Goal: Transaction & Acquisition: Purchase product/service

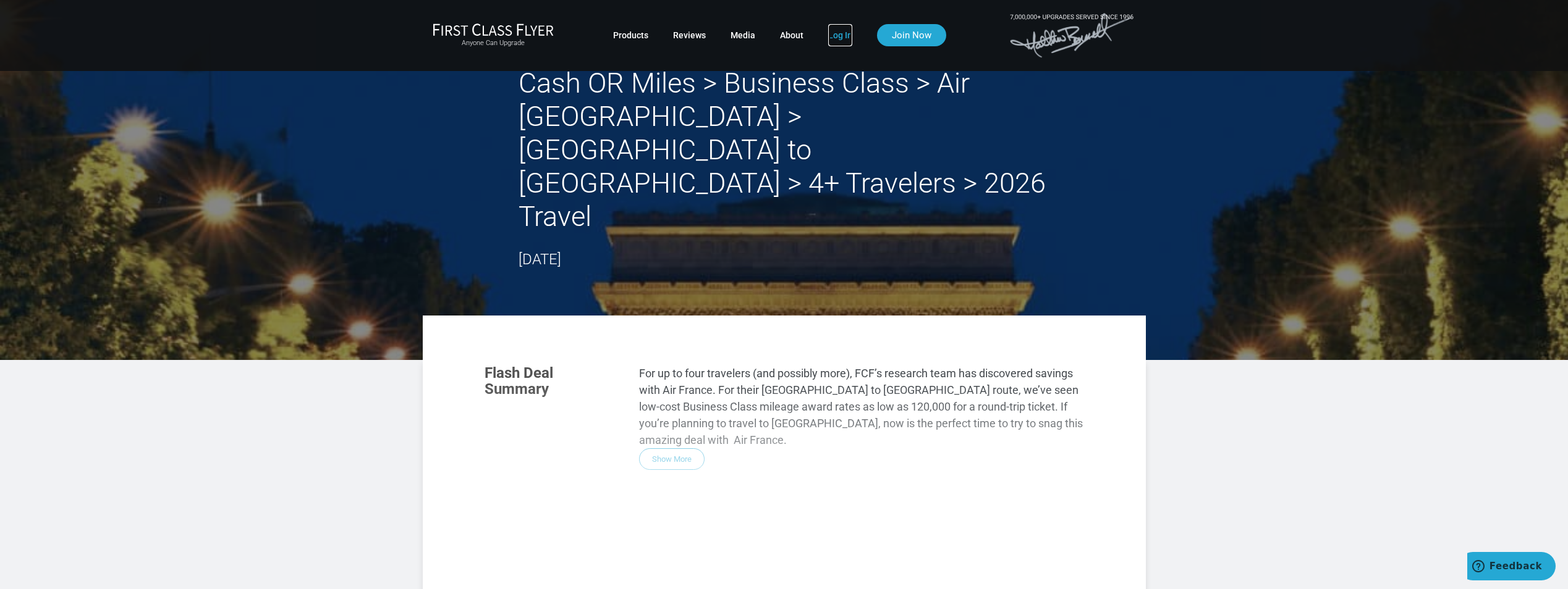
click at [837, 33] on link "Log In" at bounding box center [840, 35] width 24 height 22
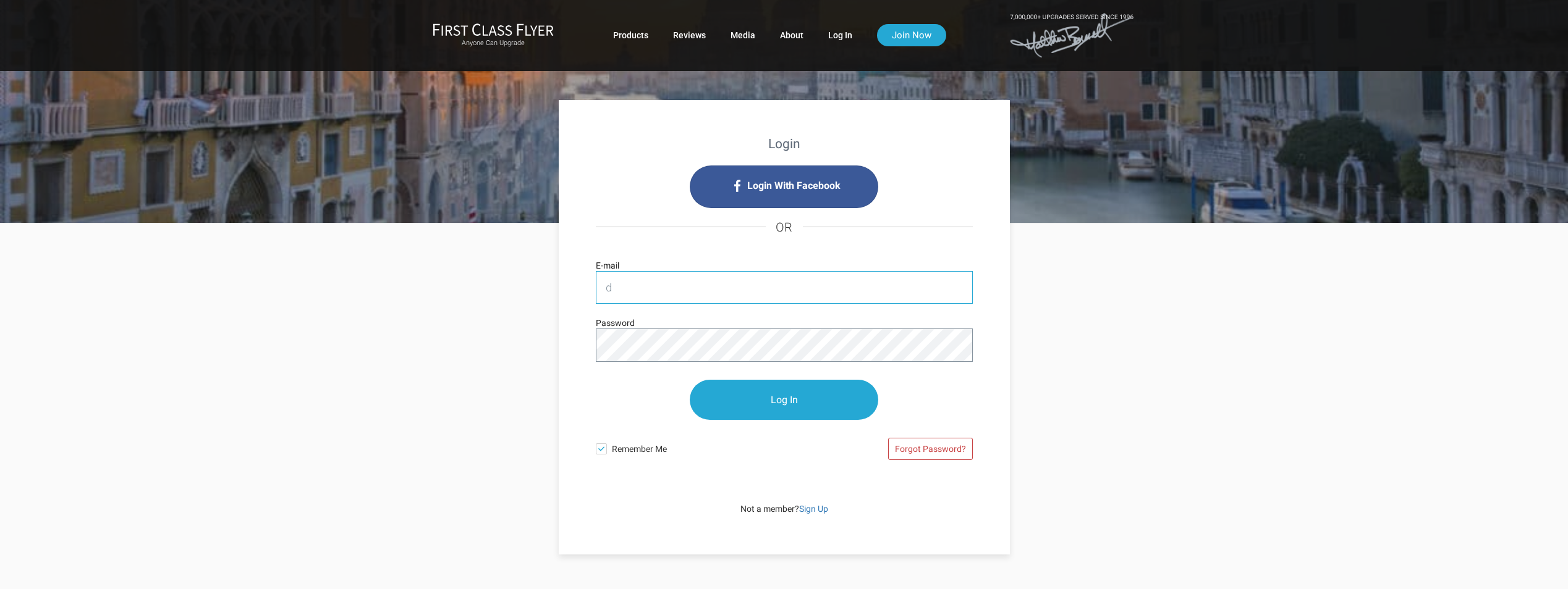
type input "davis.michael@cpa.com"
click at [690, 380] on input "Log In" at bounding box center [784, 400] width 189 height 40
click at [779, 393] on input "Log In" at bounding box center [784, 400] width 189 height 40
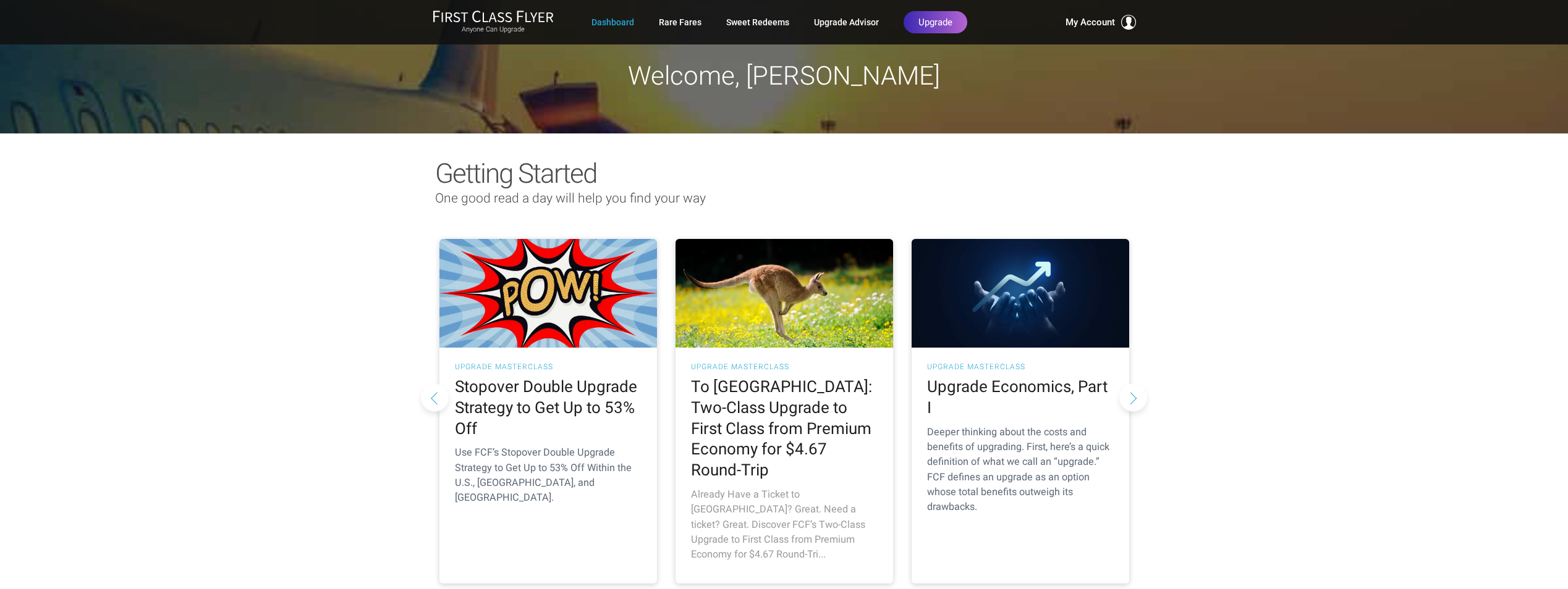
click at [780, 411] on h2 "To Australia: Two-Class Upgrade to First Class from Premium Economy for $4.67 R…" at bounding box center [785, 429] width 187 height 105
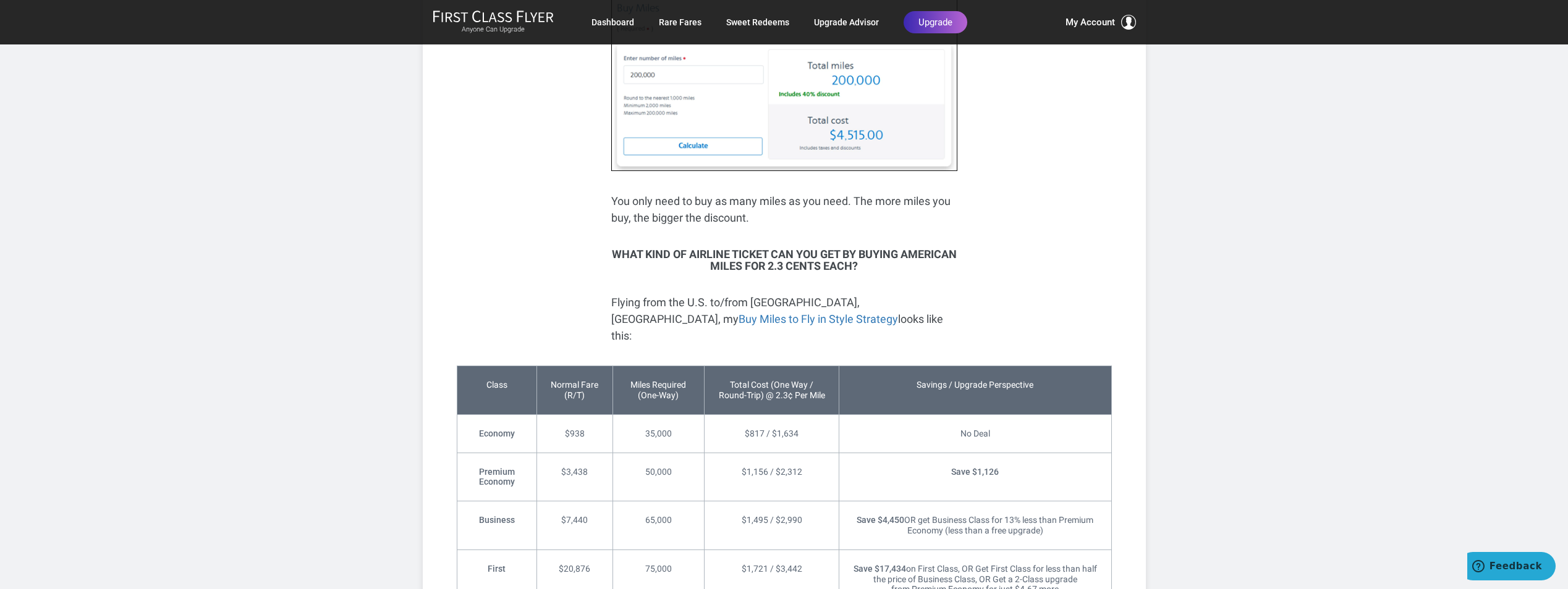
scroll to position [1915, 0]
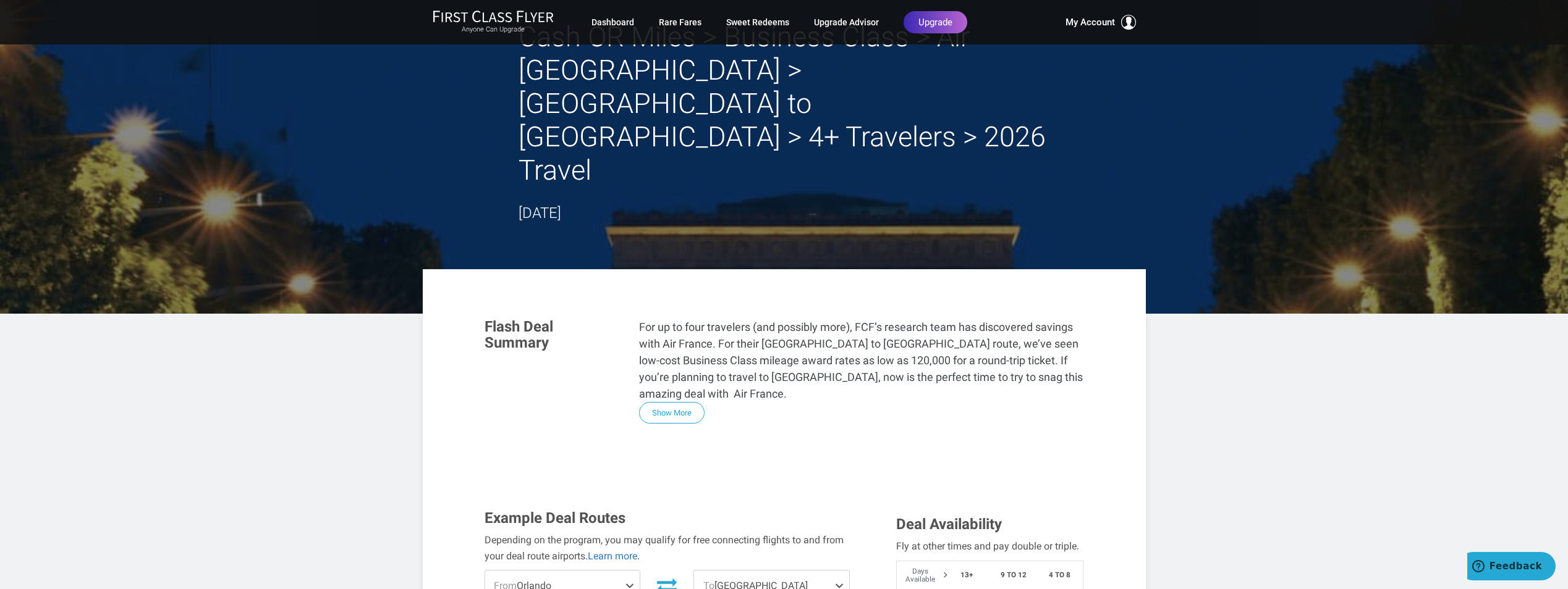
scroll to position [247, 0]
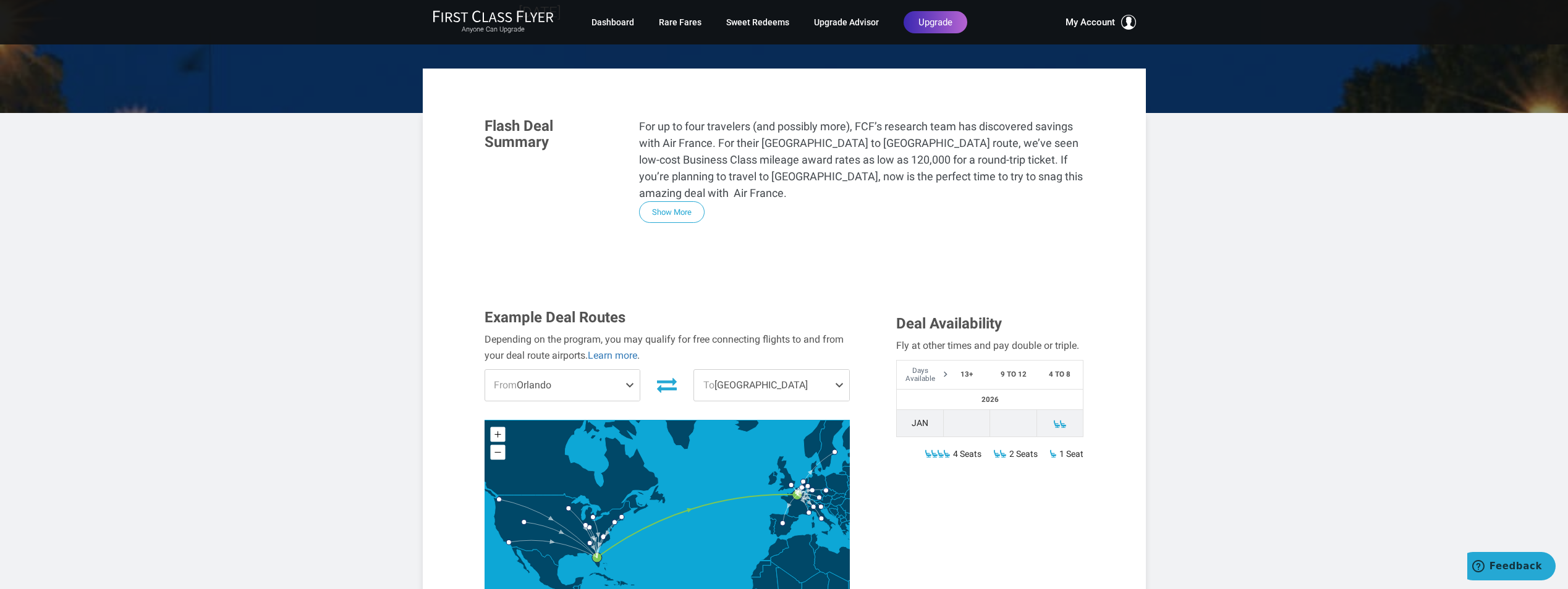
click at [631, 370] on span at bounding box center [632, 385] width 15 height 31
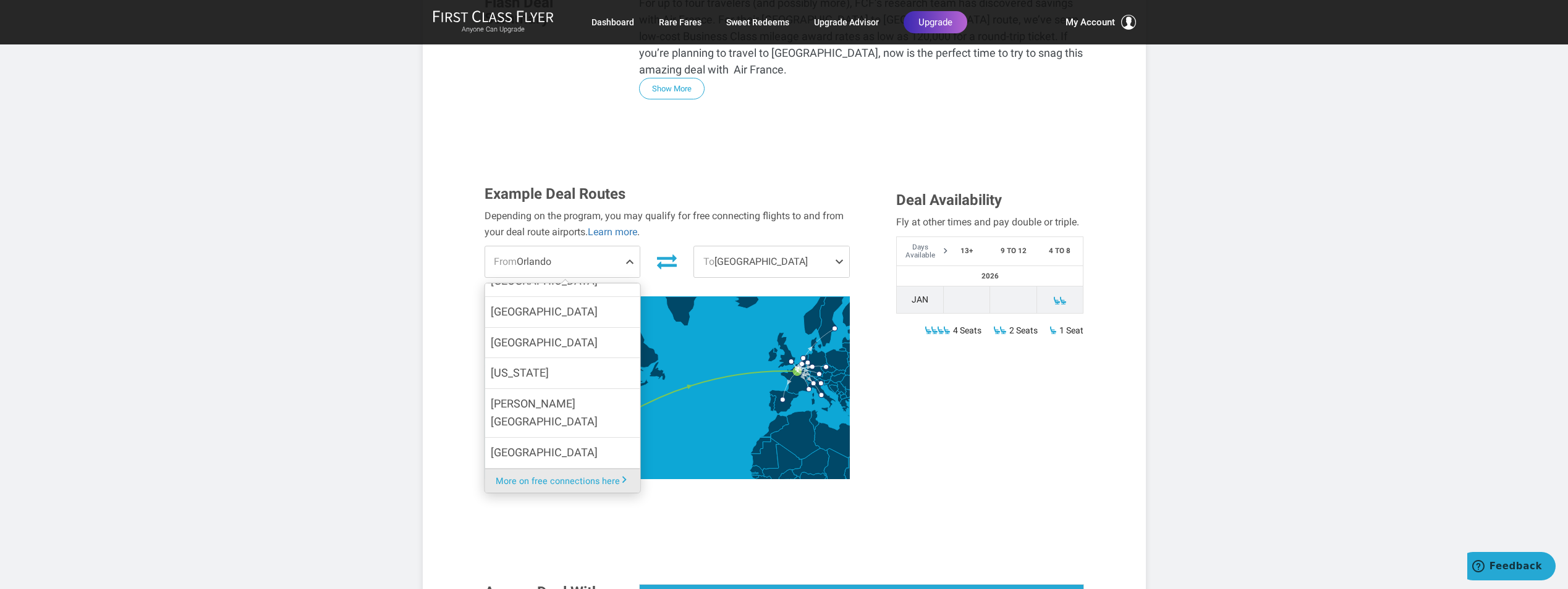
scroll to position [234, 0]
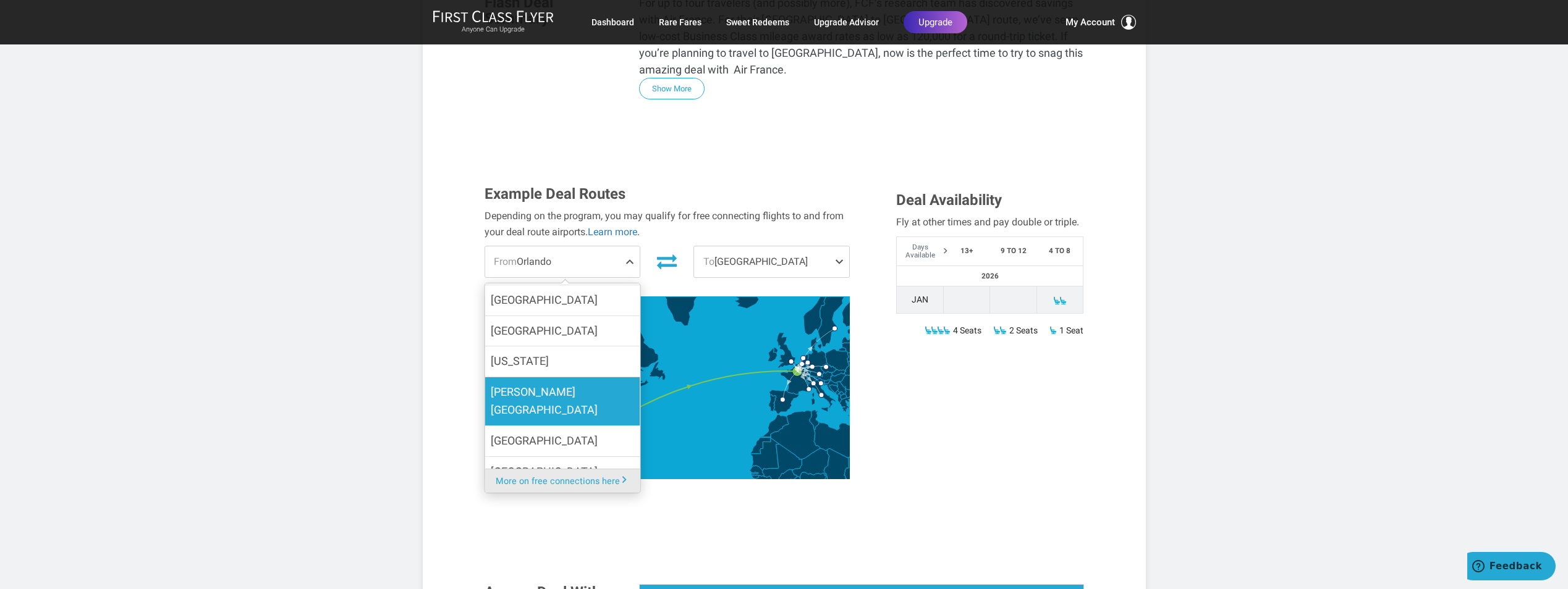
click at [542, 384] on span "[PERSON_NAME][GEOGRAPHIC_DATA]" at bounding box center [562, 402] width 143 height 36
click at [0, 0] on input "[PERSON_NAME][GEOGRAPHIC_DATA]" at bounding box center [0, 0] width 0 height 0
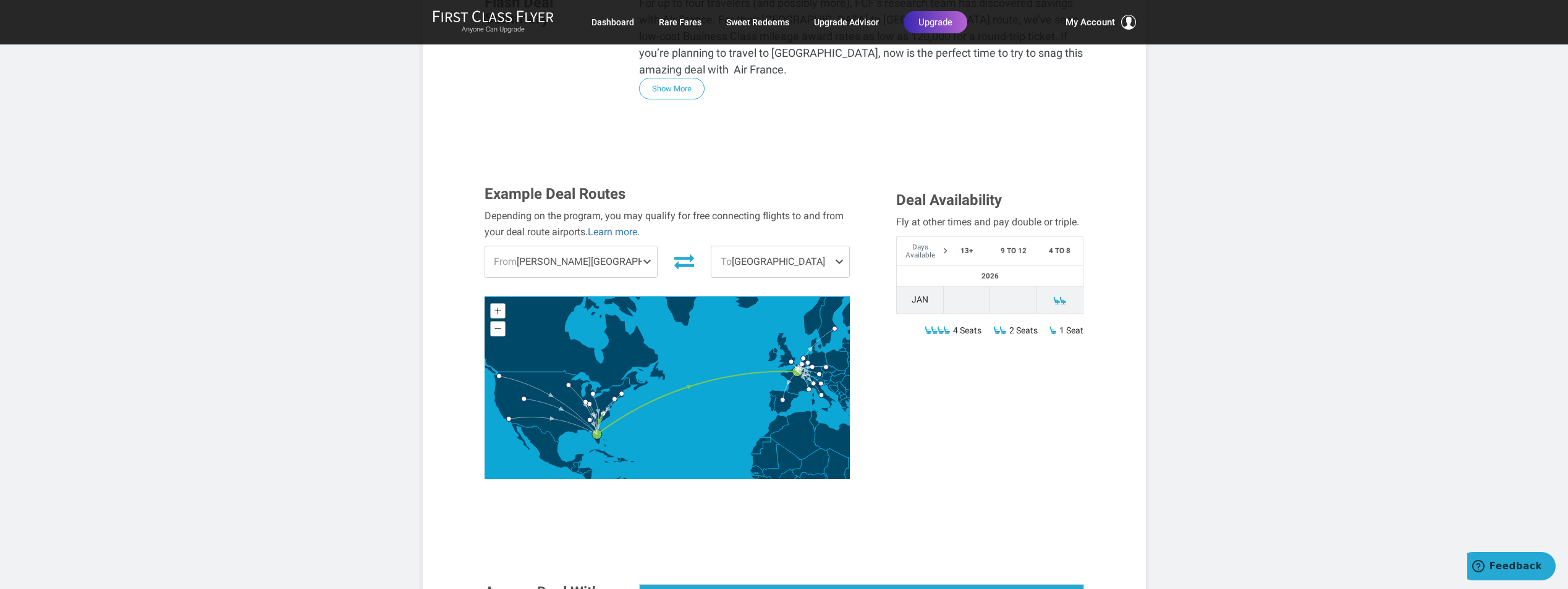
click at [646, 246] on span at bounding box center [649, 261] width 15 height 31
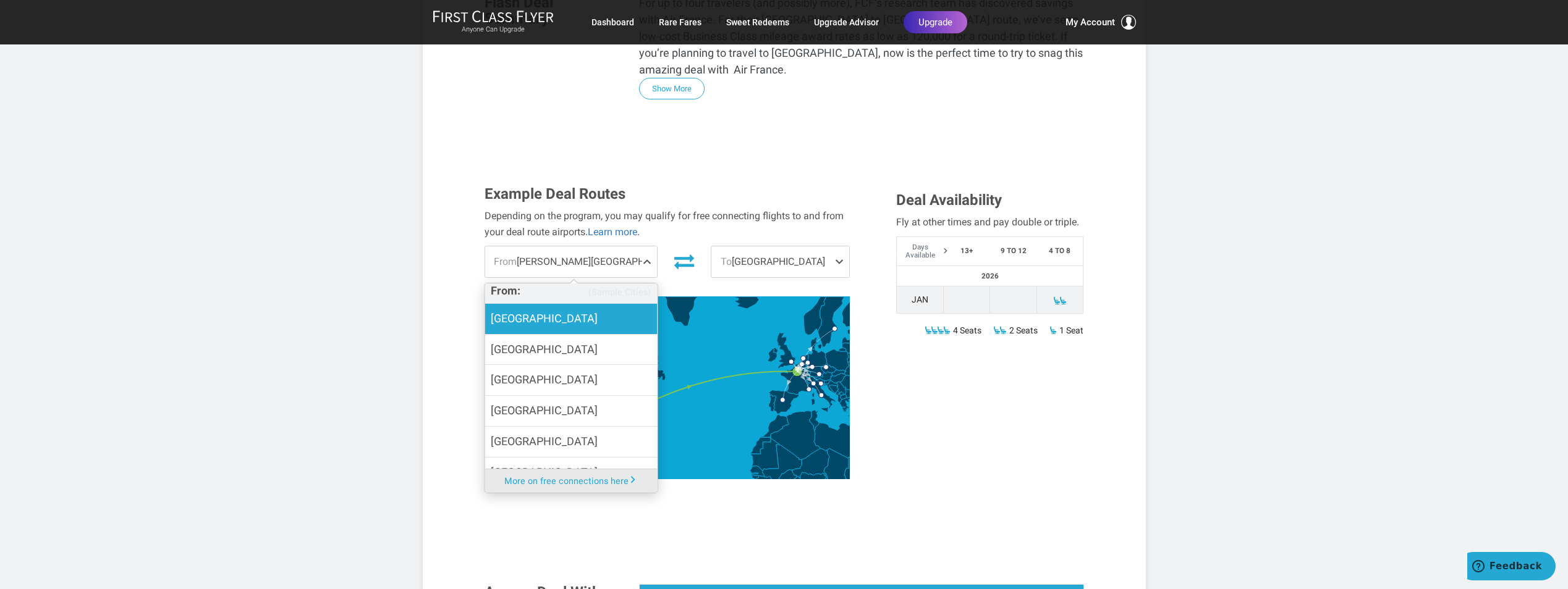
scroll to position [123, 0]
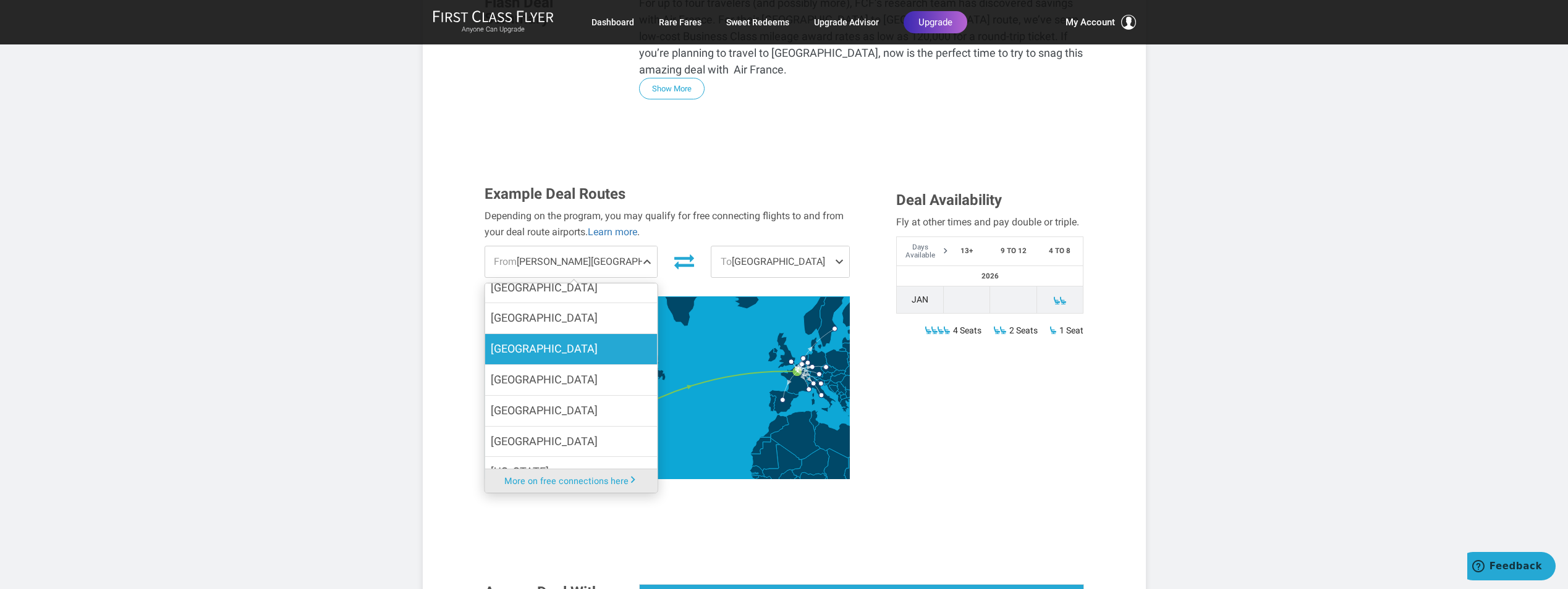
click at [532, 334] on label "[GEOGRAPHIC_DATA]" at bounding box center [571, 349] width 172 height 30
click at [0, 0] on input "[GEOGRAPHIC_DATA]" at bounding box center [0, 0] width 0 height 0
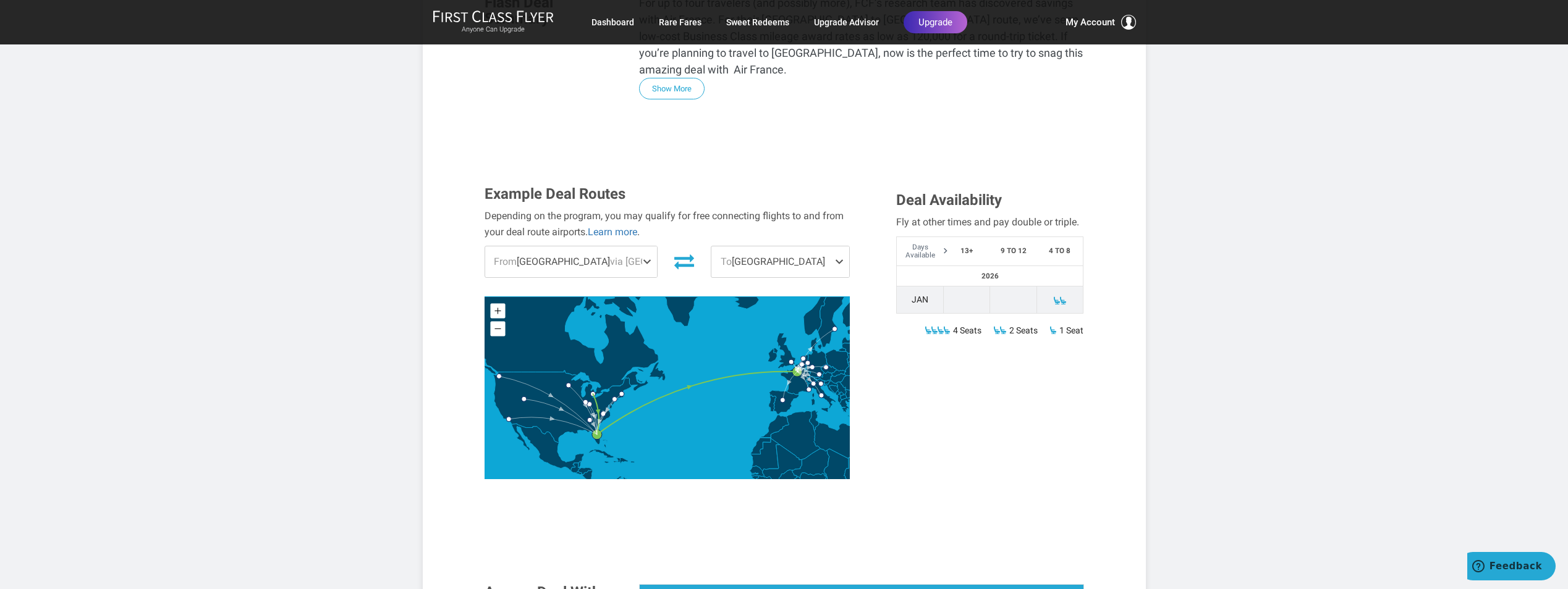
click at [840, 246] on span at bounding box center [842, 261] width 15 height 31
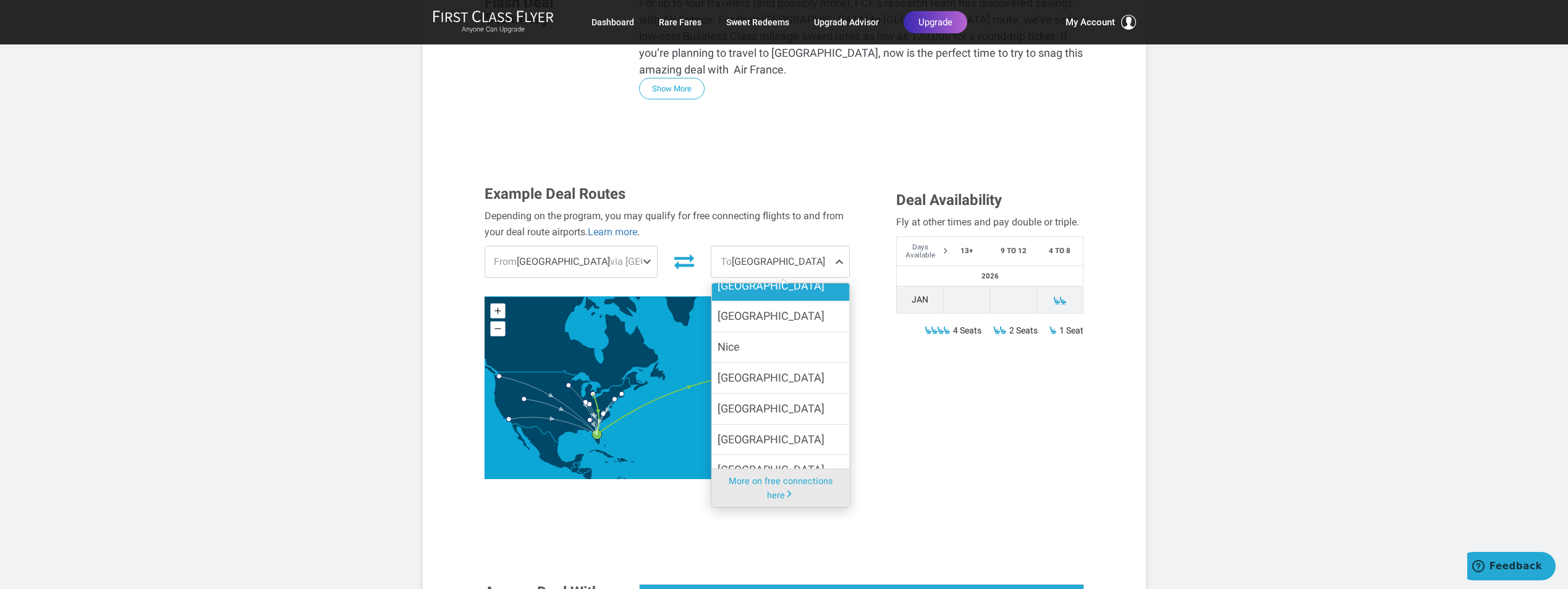
scroll to position [296, 0]
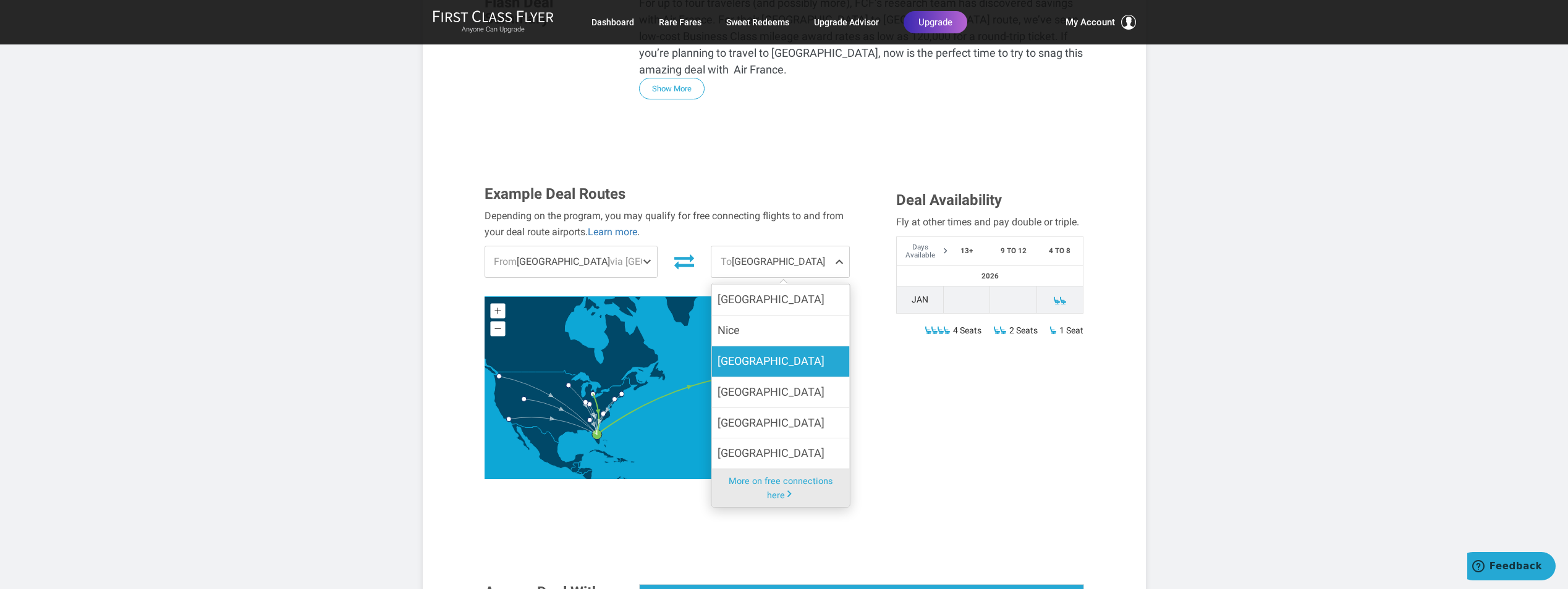
click at [758, 347] on label "[GEOGRAPHIC_DATA]" at bounding box center [780, 362] width 138 height 30
click at [0, 0] on input "[GEOGRAPHIC_DATA]" at bounding box center [0, 0] width 0 height 0
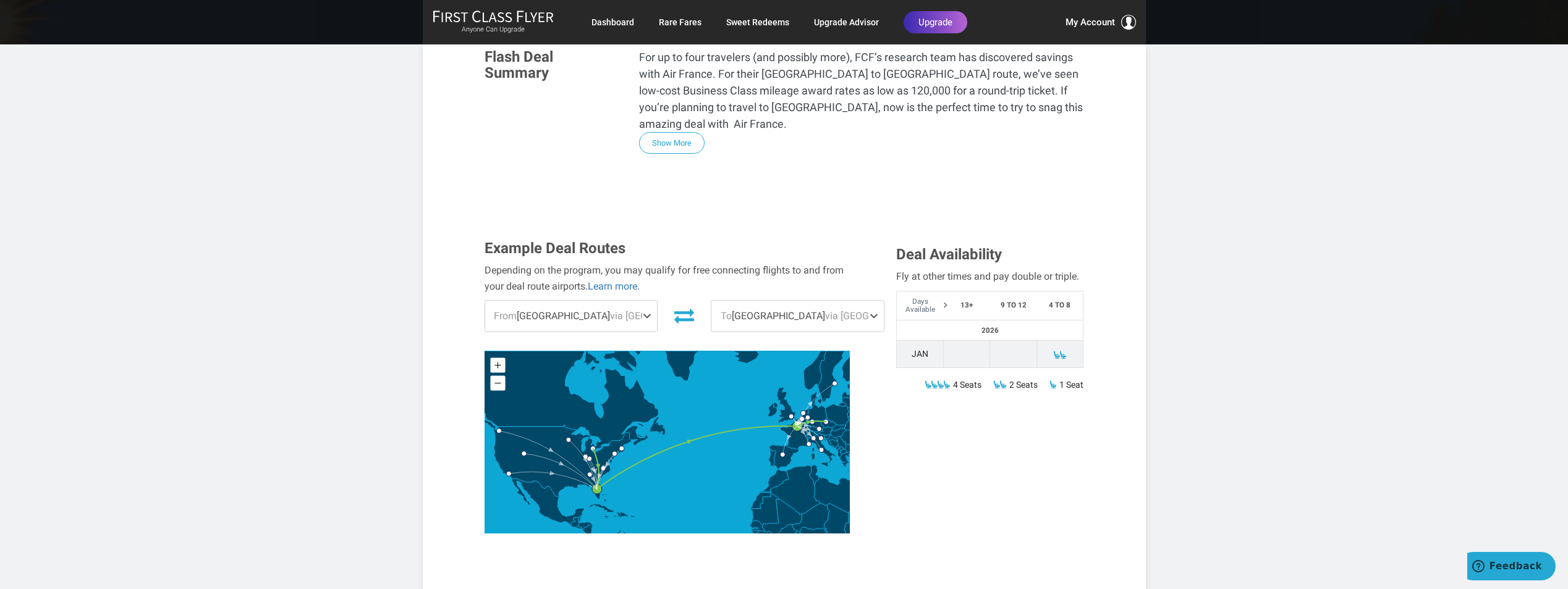
scroll to position [309, 0]
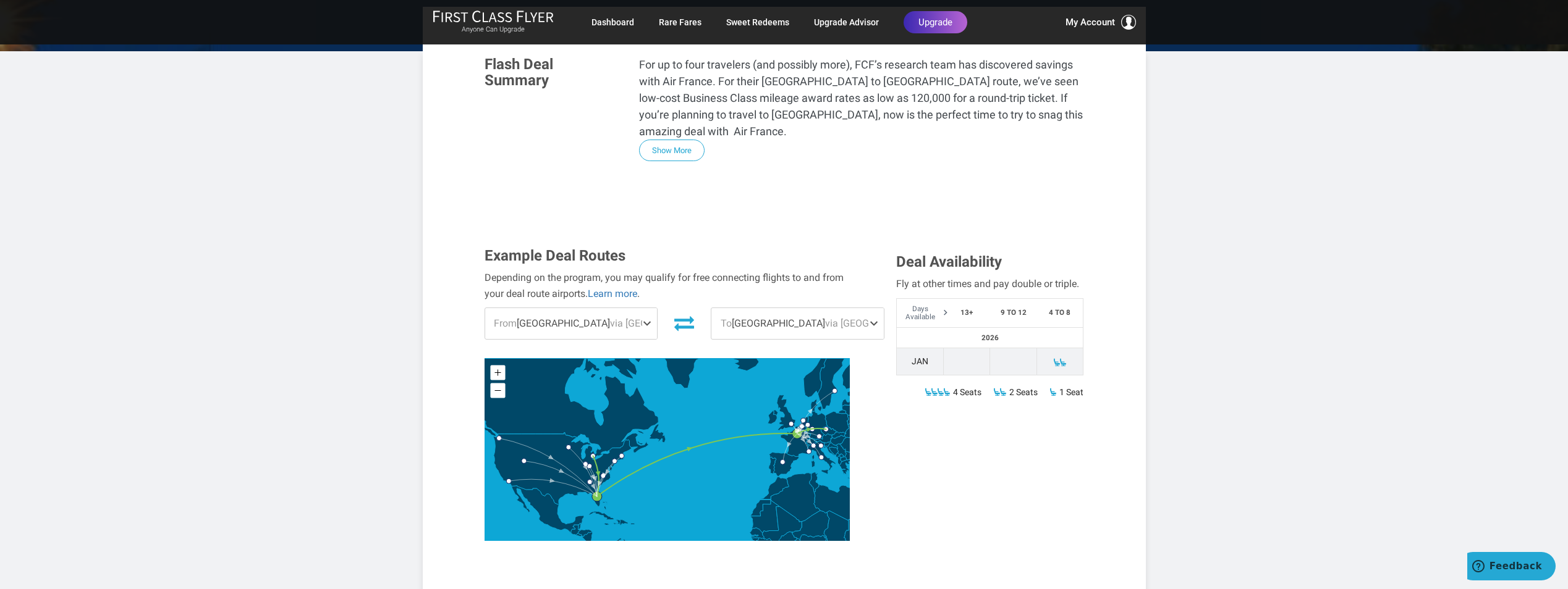
click at [869, 308] on span at bounding box center [876, 323] width 15 height 31
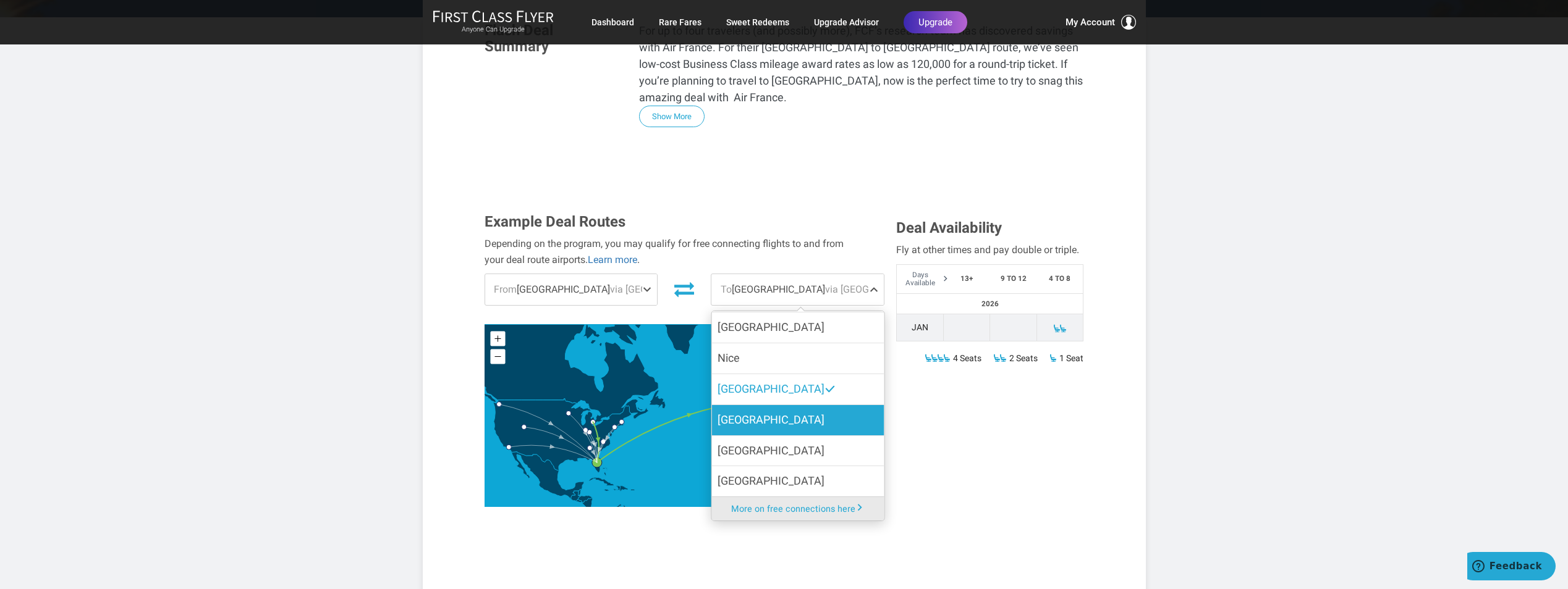
scroll to position [370, 0]
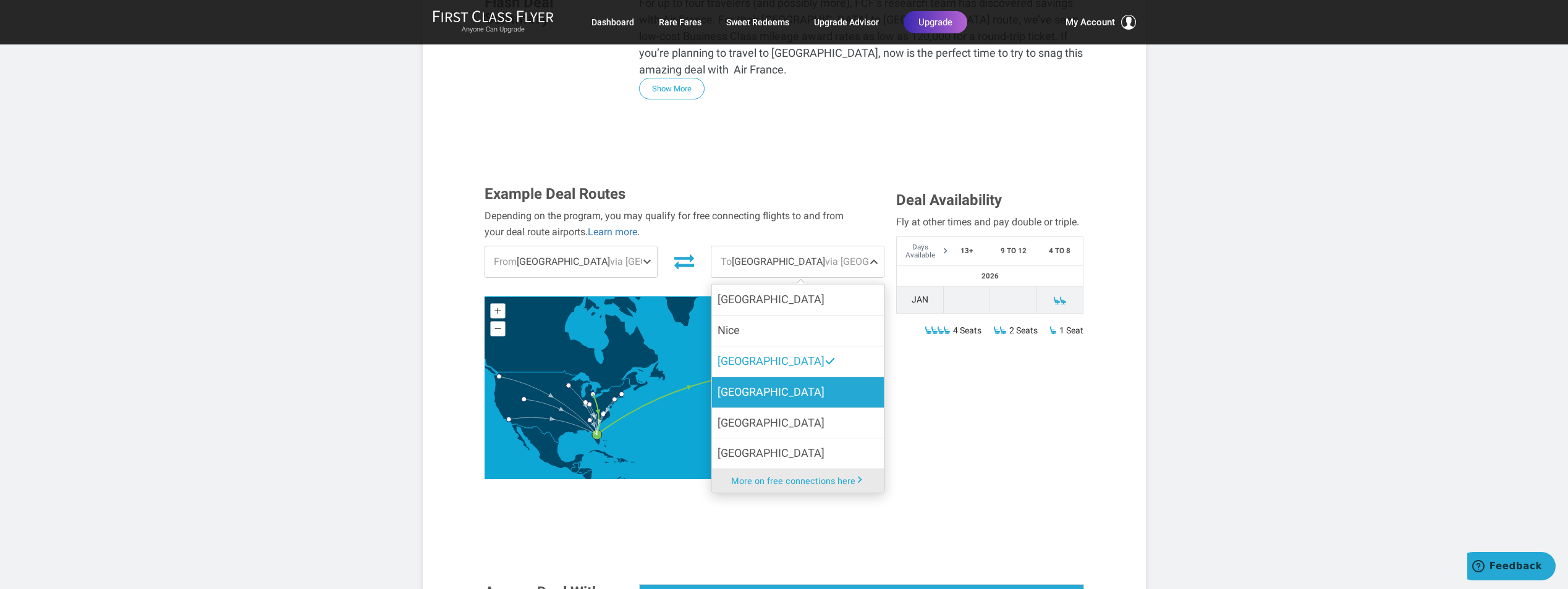
click at [751, 377] on label "[GEOGRAPHIC_DATA]" at bounding box center [798, 392] width 172 height 30
click at [0, 0] on input "[GEOGRAPHIC_DATA]" at bounding box center [0, 0] width 0 height 0
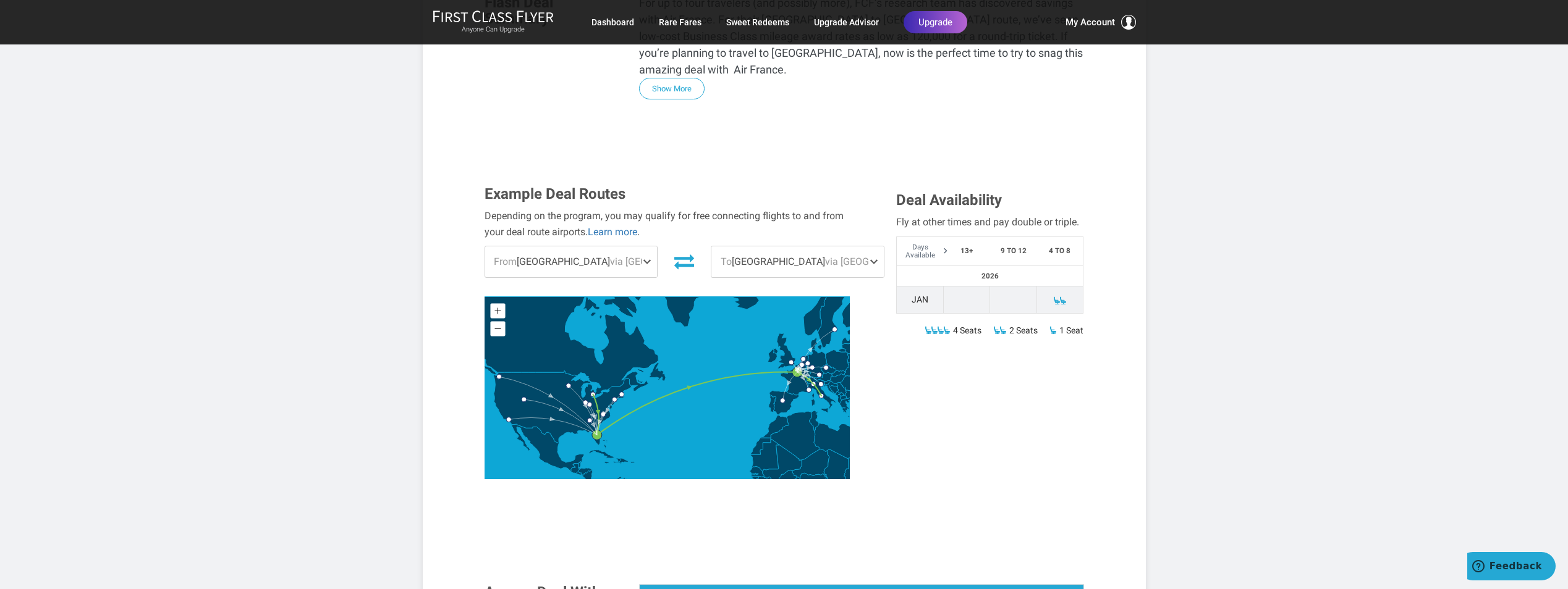
click at [869, 246] on span at bounding box center [876, 261] width 15 height 31
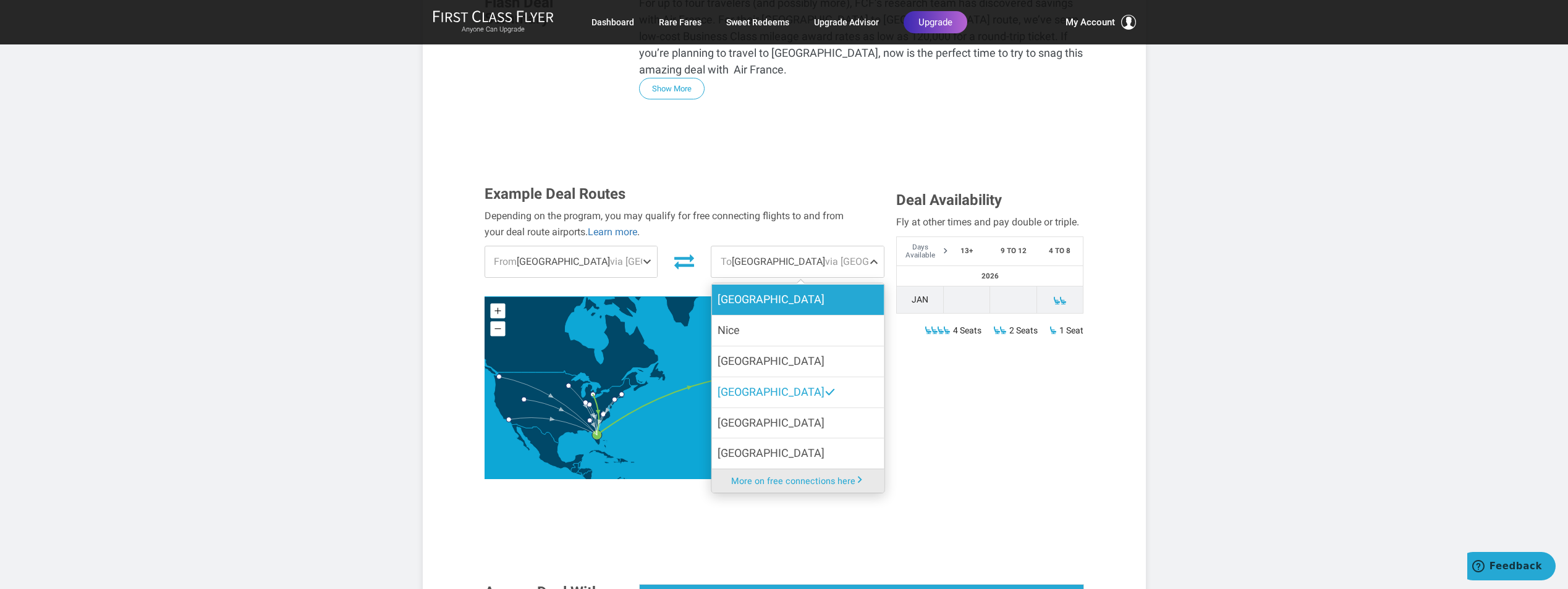
click at [748, 285] on label "[GEOGRAPHIC_DATA]" at bounding box center [798, 300] width 172 height 30
click at [0, 0] on input "[GEOGRAPHIC_DATA]" at bounding box center [0, 0] width 0 height 0
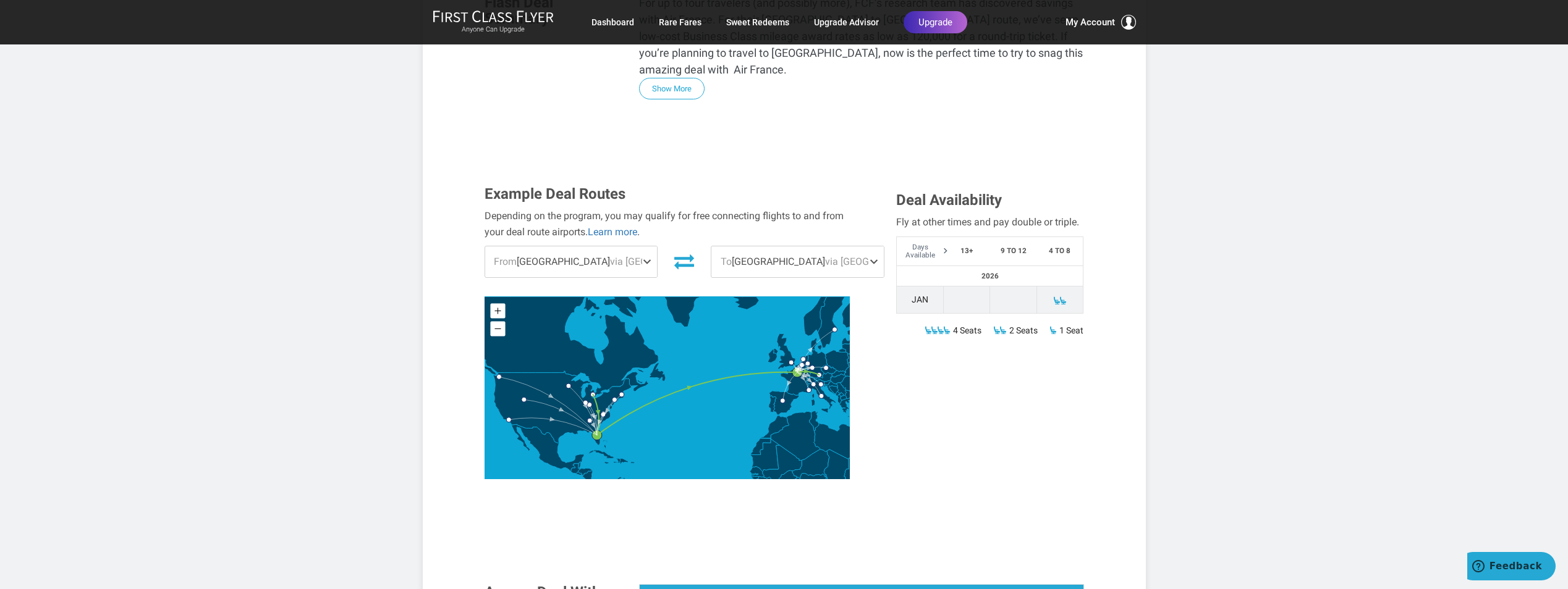
click at [869, 246] on span at bounding box center [876, 261] width 15 height 31
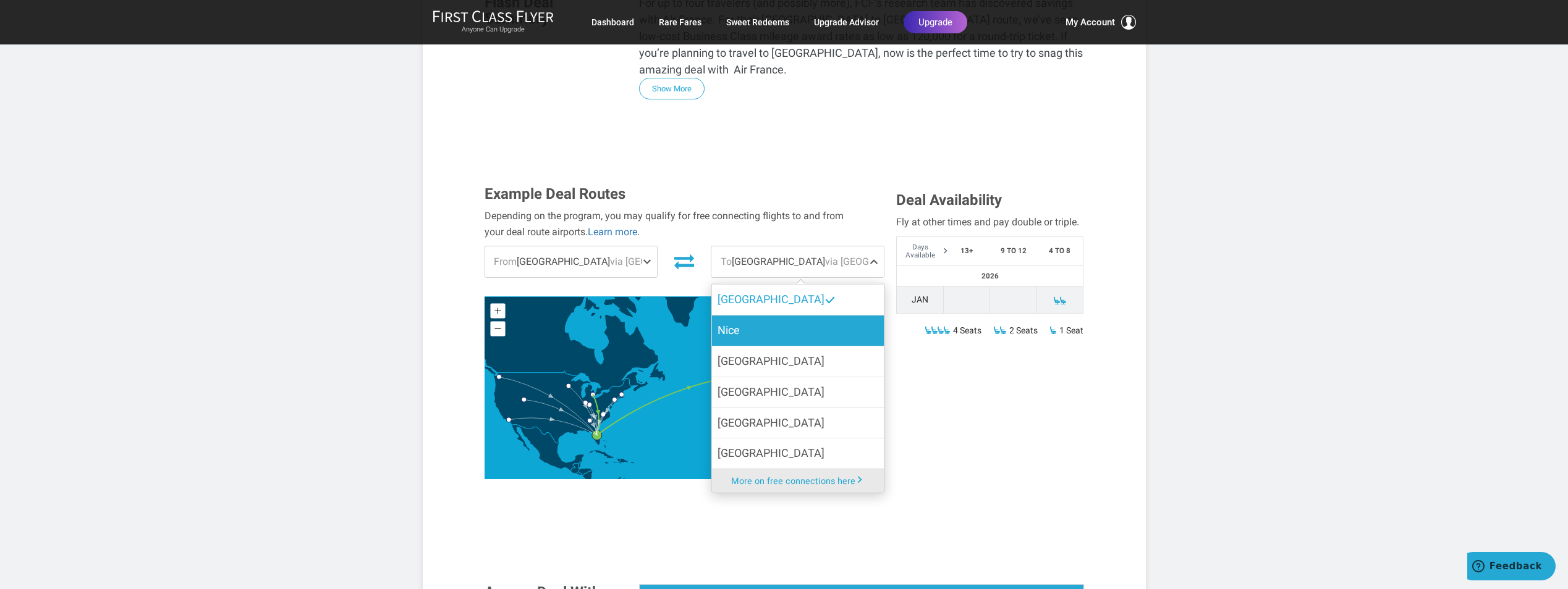
click at [734, 316] on label "Nice" at bounding box center [798, 330] width 172 height 30
click at [0, 0] on input "Nice" at bounding box center [0, 0] width 0 height 0
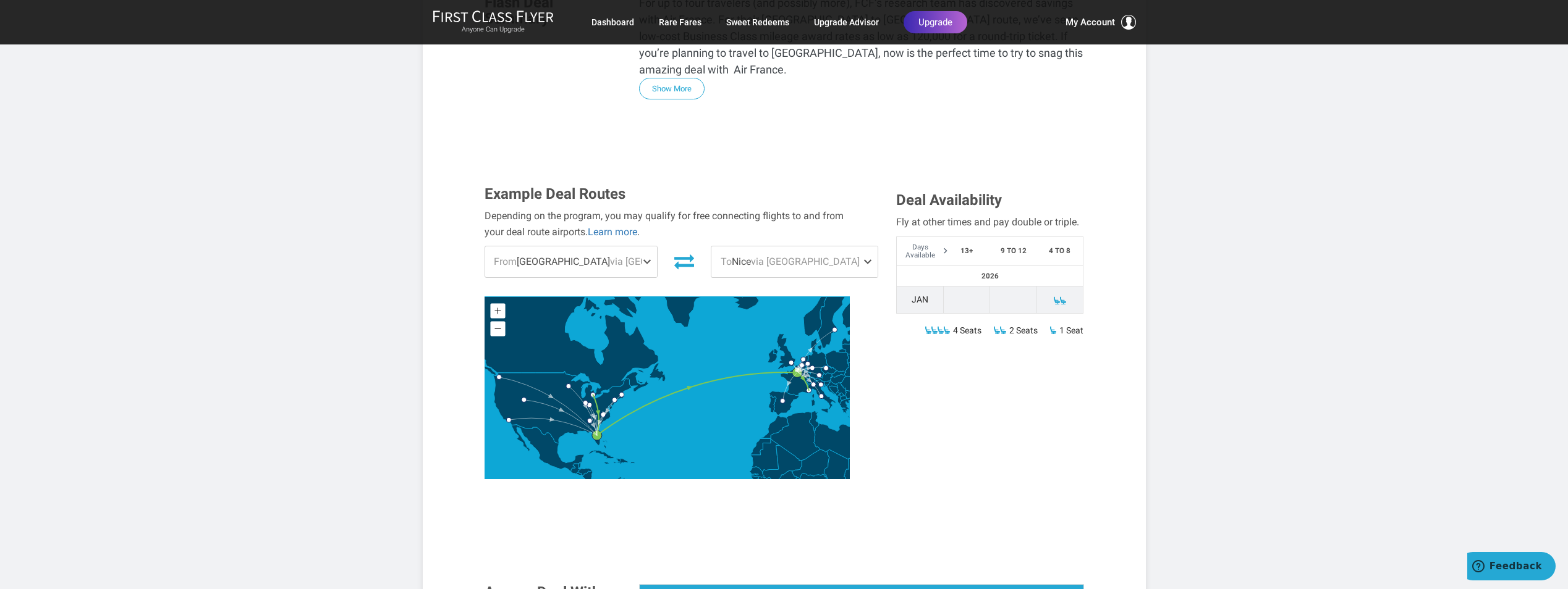
click at [863, 246] on span at bounding box center [870, 261] width 15 height 31
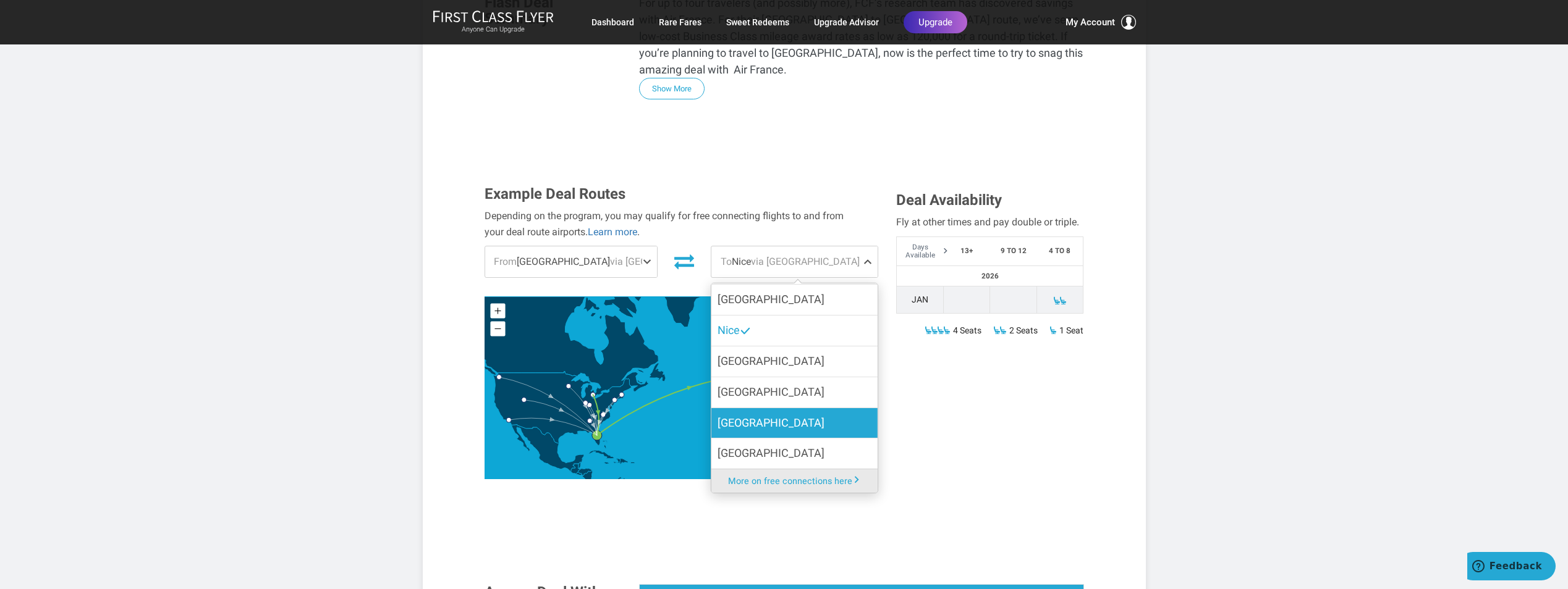
click at [738, 415] on span "[GEOGRAPHIC_DATA]" at bounding box center [771, 423] width 107 height 18
click at [0, 0] on input "[GEOGRAPHIC_DATA]" at bounding box center [0, 0] width 0 height 0
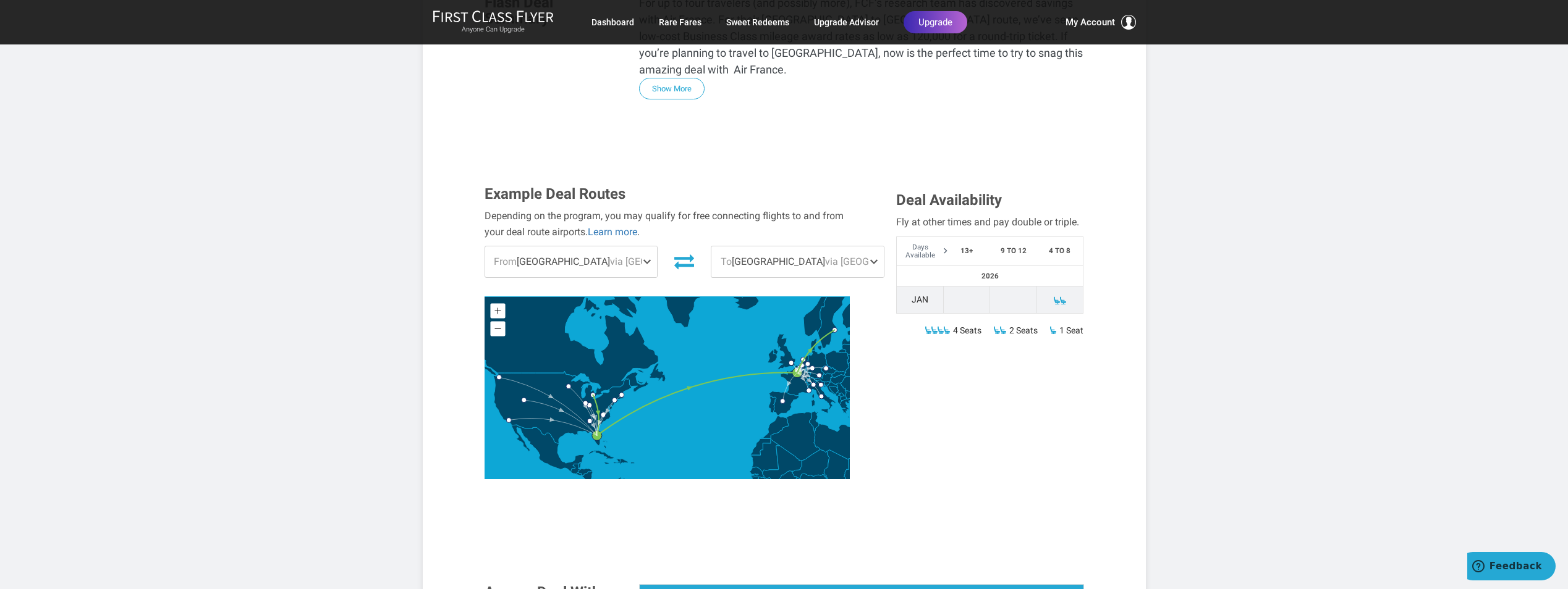
click at [869, 246] on span at bounding box center [876, 261] width 15 height 31
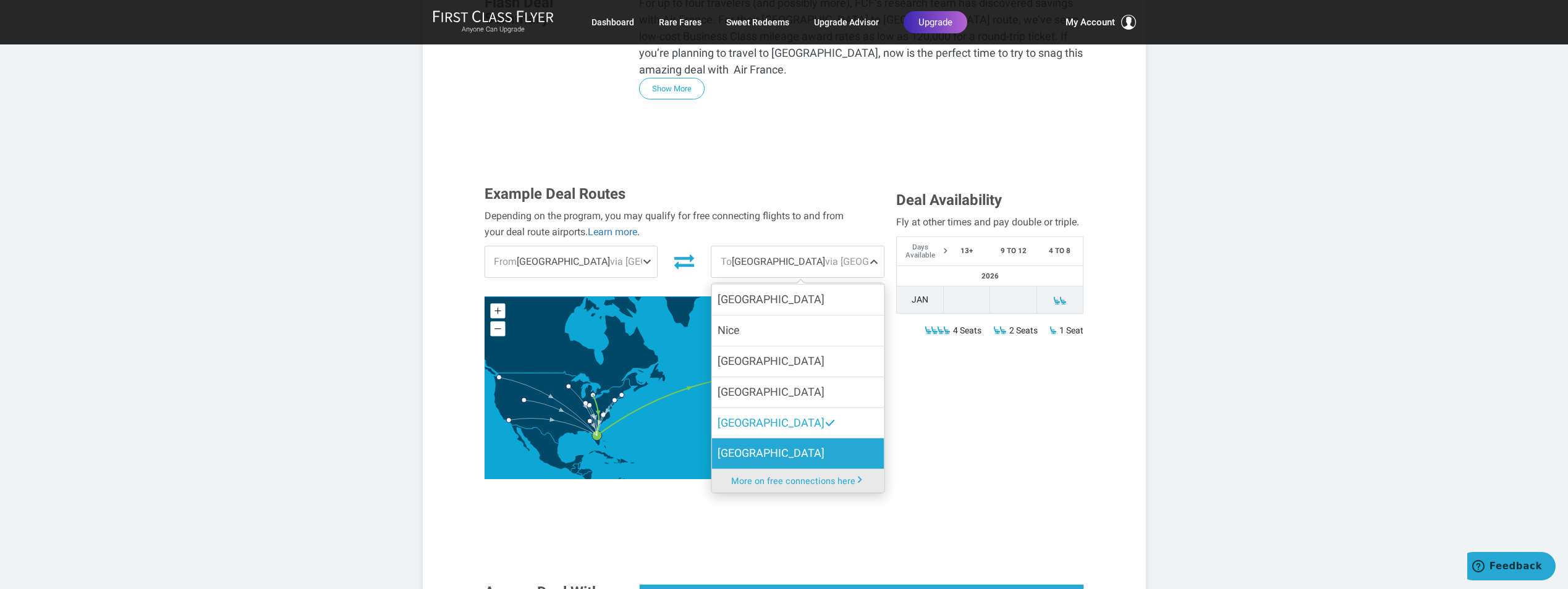
click at [779, 439] on label "[GEOGRAPHIC_DATA]" at bounding box center [798, 454] width 172 height 30
click at [0, 0] on input "[GEOGRAPHIC_DATA]" at bounding box center [0, 0] width 0 height 0
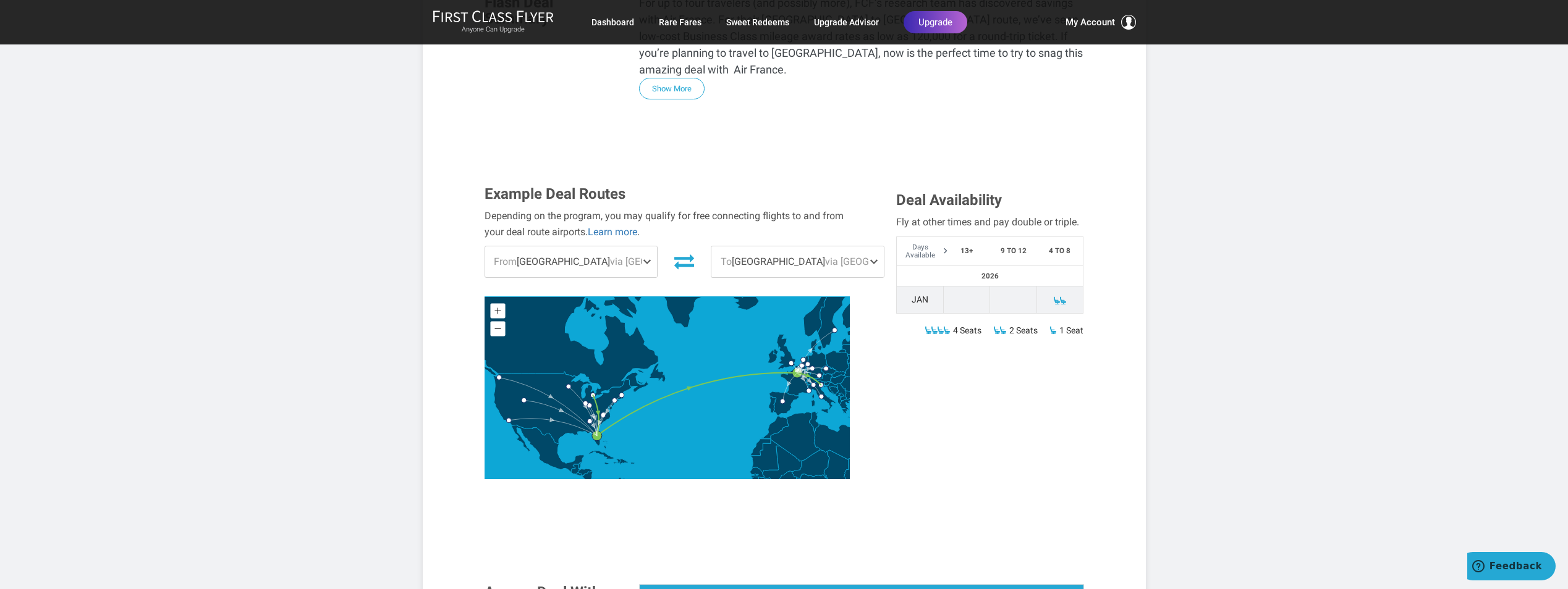
click at [869, 246] on span at bounding box center [876, 261] width 15 height 31
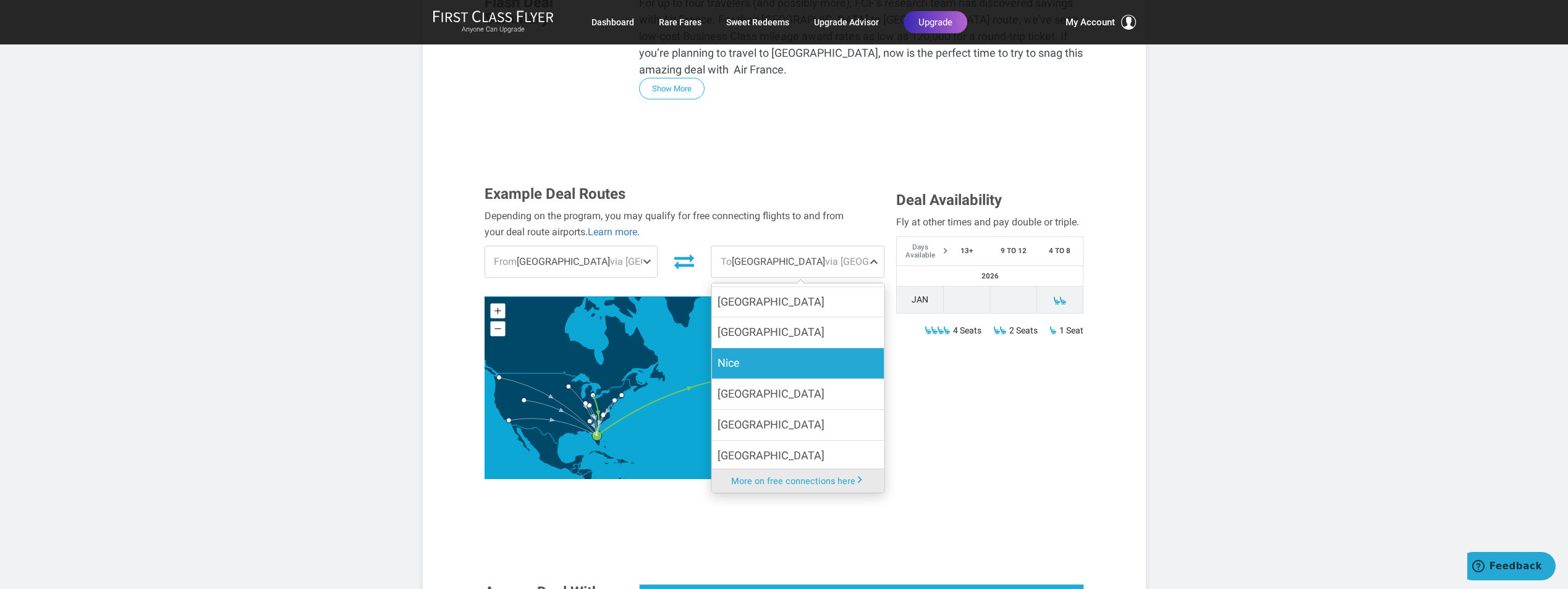
scroll to position [234, 0]
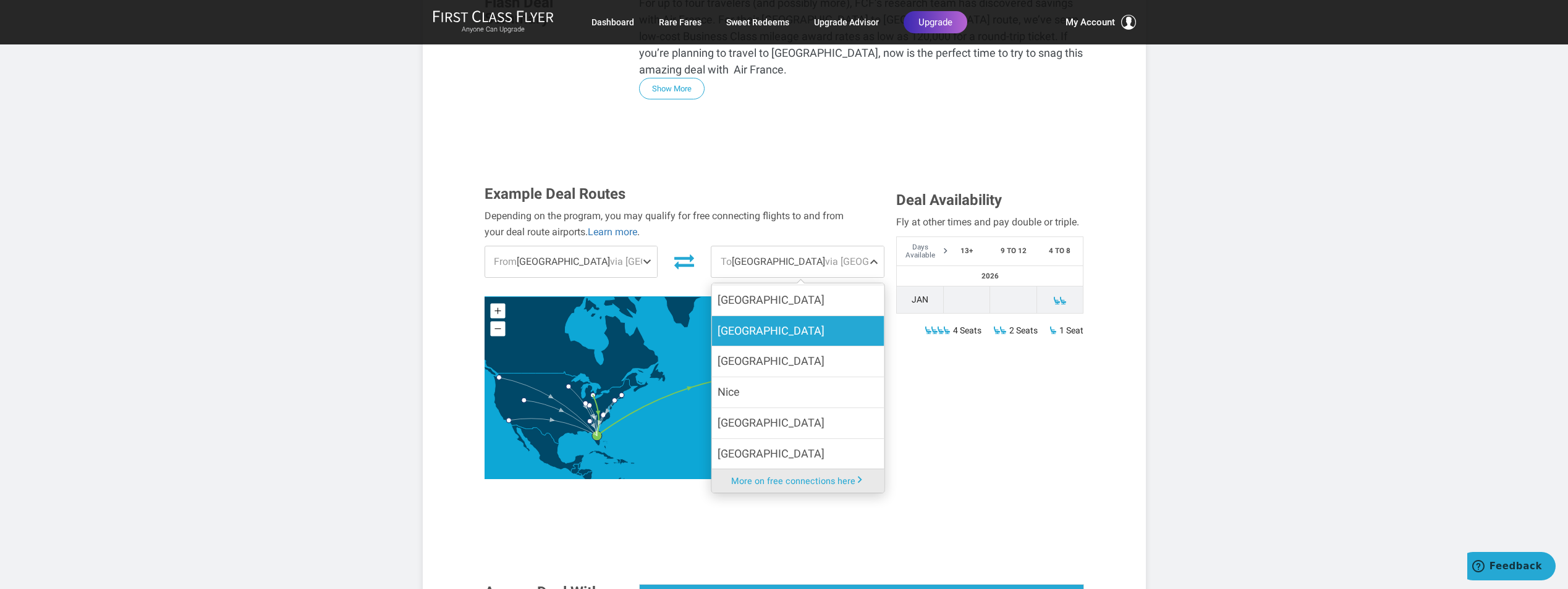
click at [766, 316] on label "[GEOGRAPHIC_DATA]" at bounding box center [798, 331] width 172 height 30
click at [0, 0] on input "[GEOGRAPHIC_DATA]" at bounding box center [0, 0] width 0 height 0
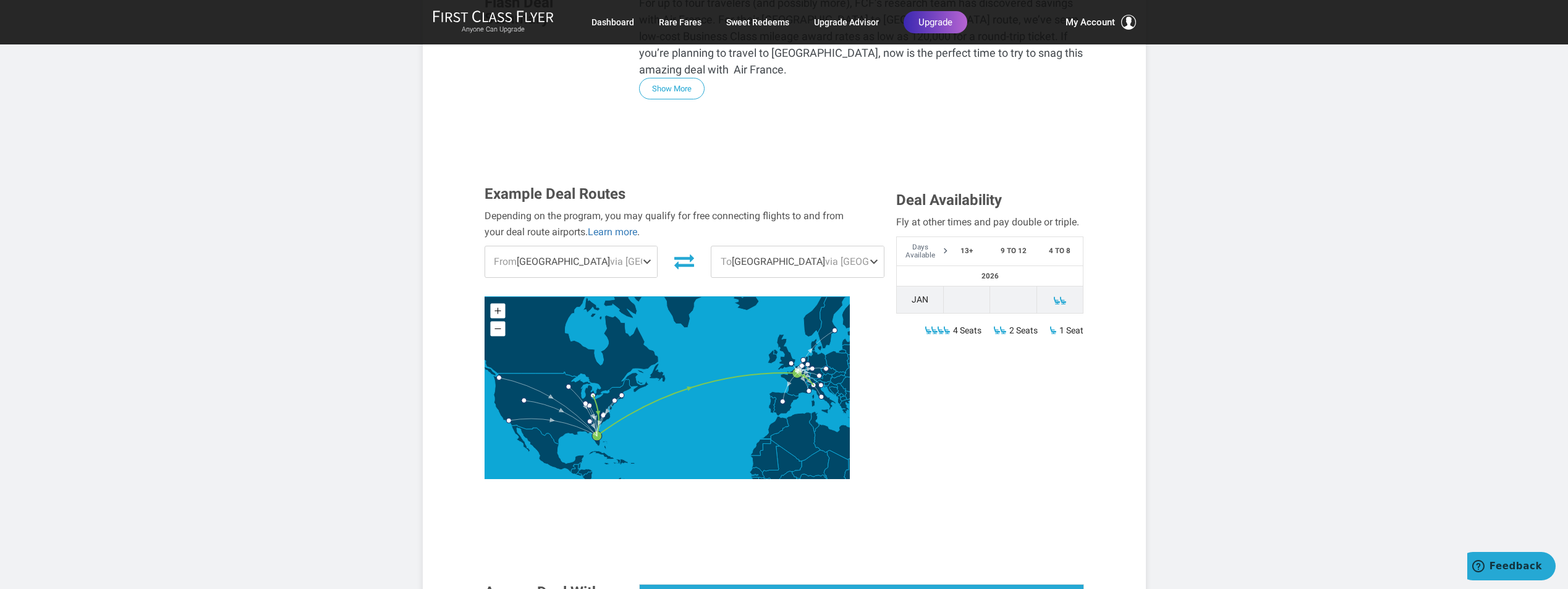
click at [869, 246] on span at bounding box center [876, 261] width 15 height 31
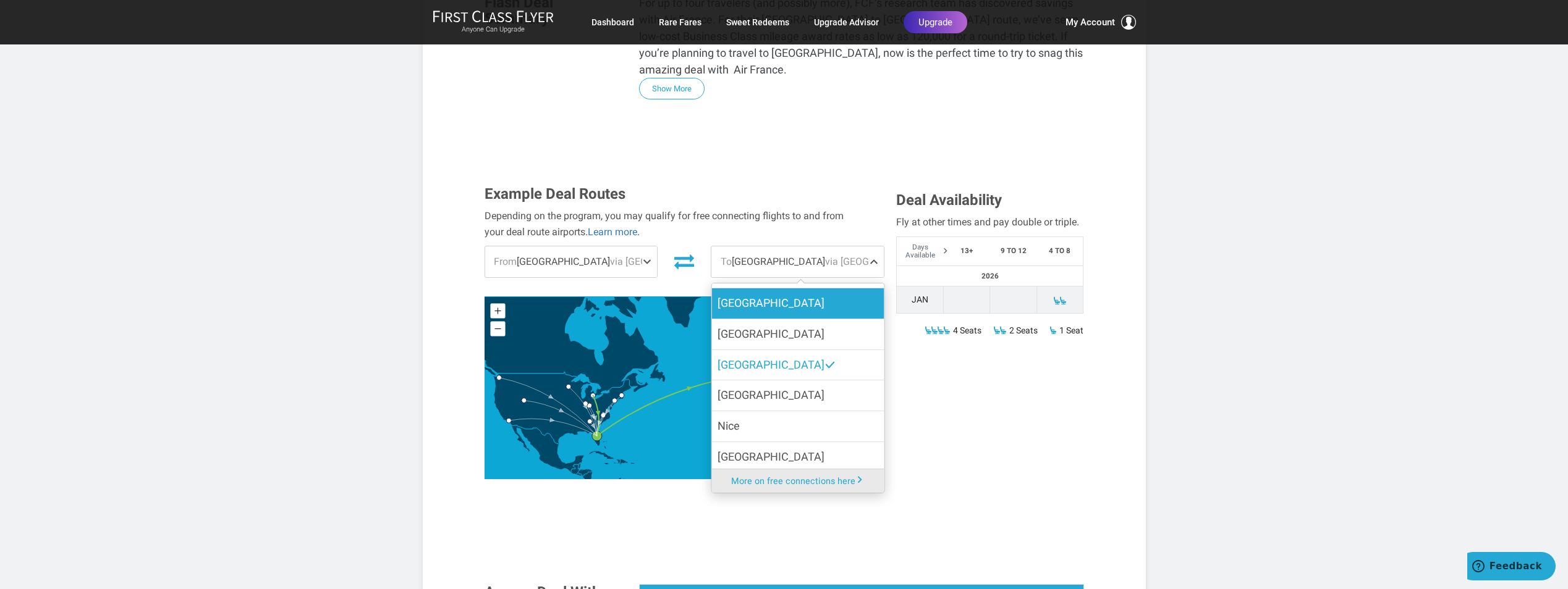
scroll to position [172, 0]
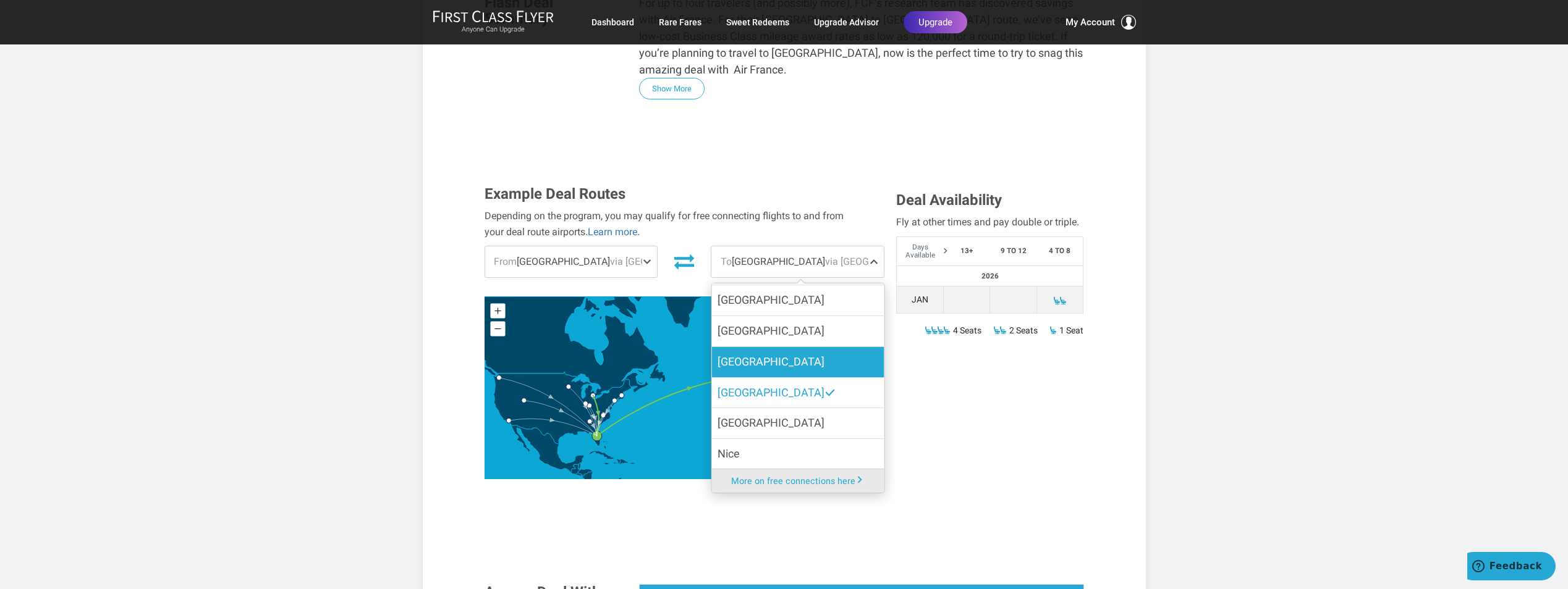
click at [762, 347] on label "[GEOGRAPHIC_DATA]" at bounding box center [798, 362] width 172 height 30
click at [0, 0] on input "[GEOGRAPHIC_DATA]" at bounding box center [0, 0] width 0 height 0
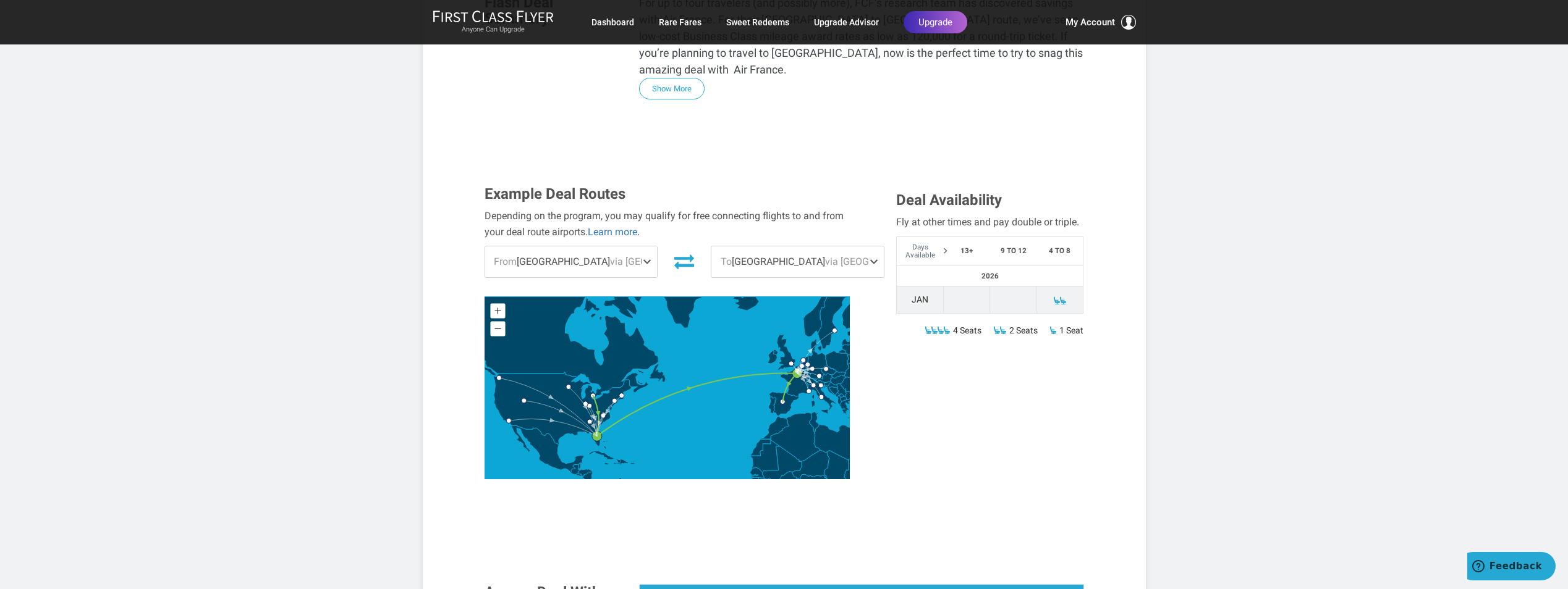
click at [869, 246] on span at bounding box center [876, 261] width 15 height 31
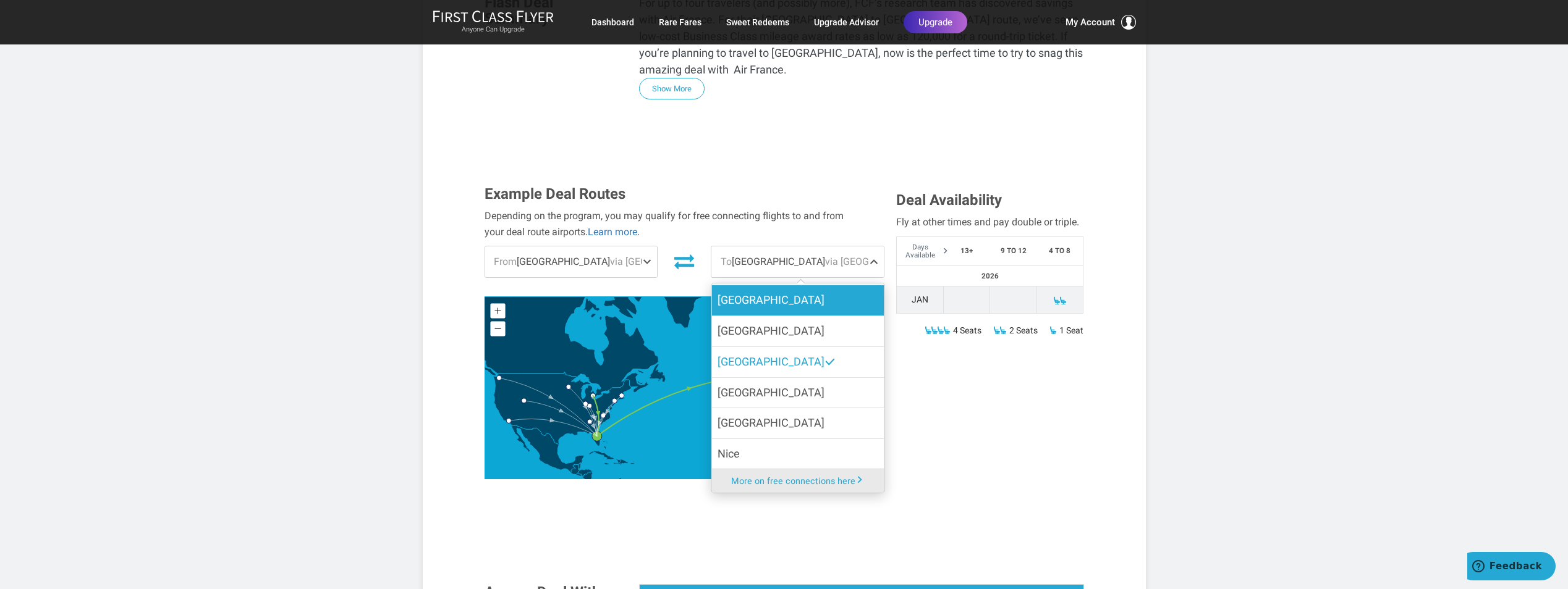
click at [768, 286] on label "[GEOGRAPHIC_DATA]" at bounding box center [798, 301] width 172 height 30
click at [0, 0] on input "[GEOGRAPHIC_DATA]" at bounding box center [0, 0] width 0 height 0
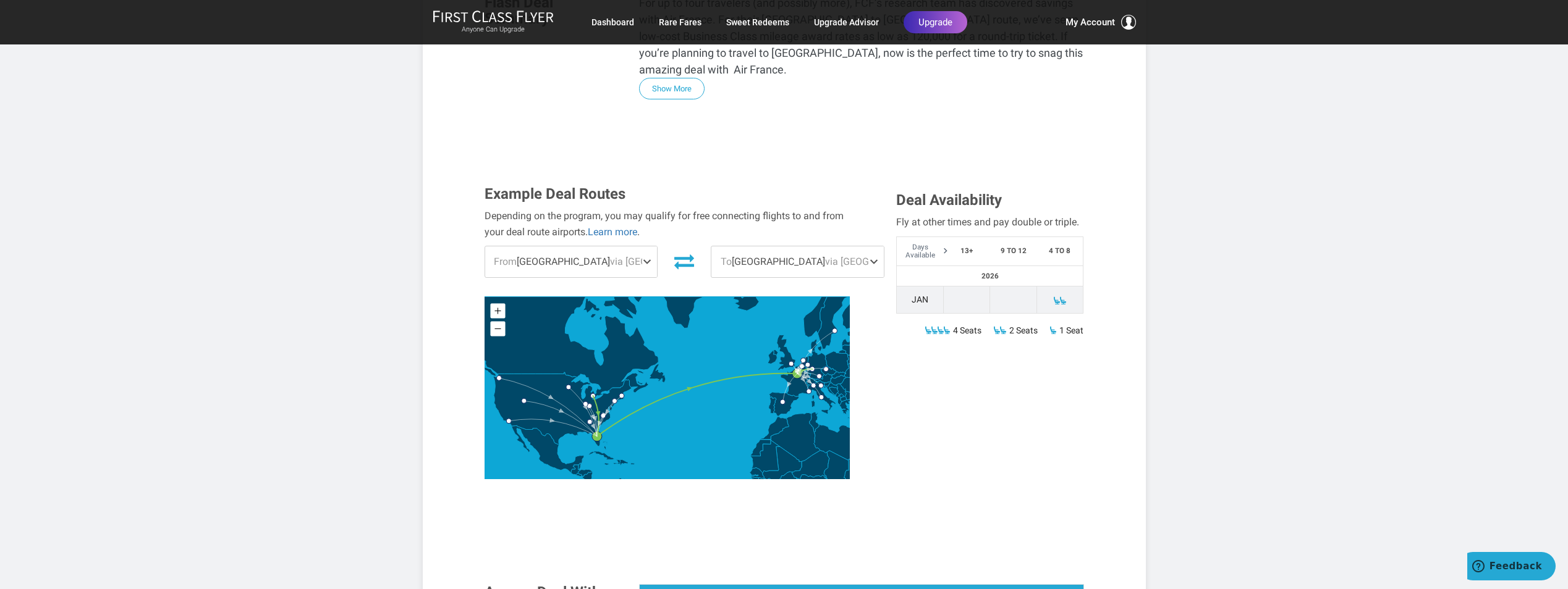
click at [869, 246] on span at bounding box center [876, 261] width 15 height 31
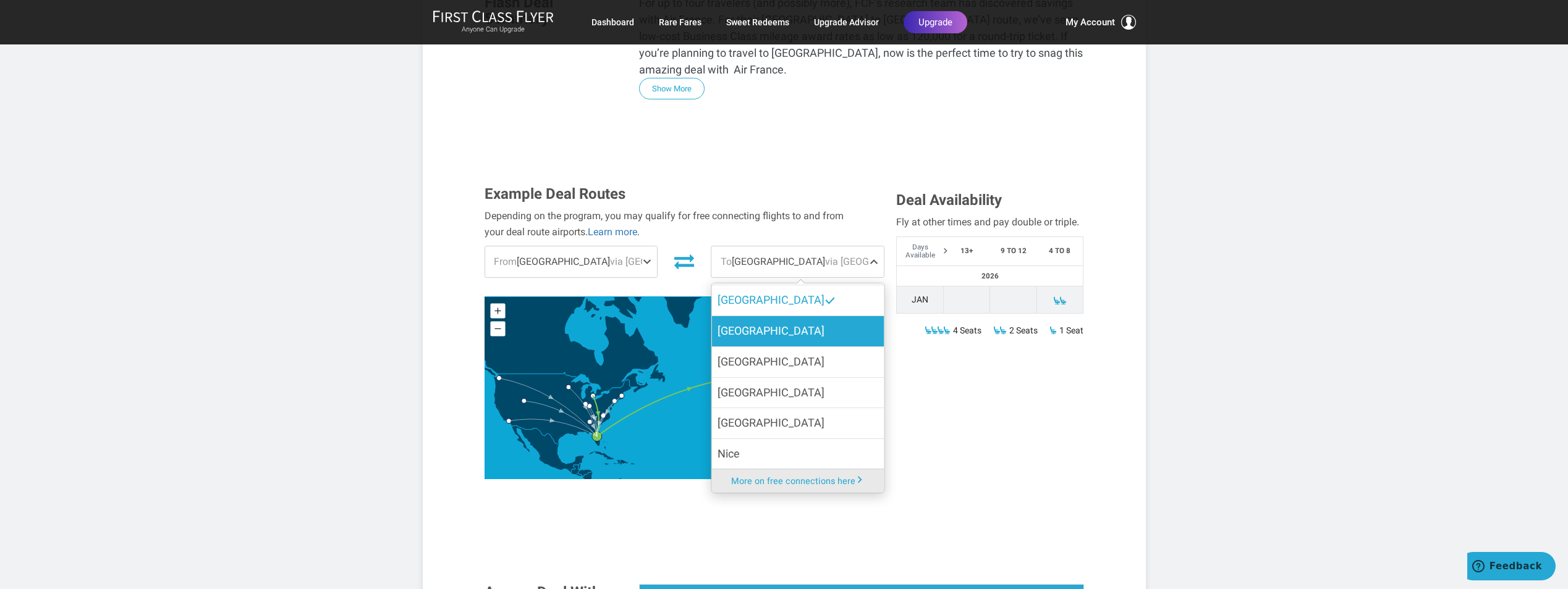
click at [760, 316] on label "[GEOGRAPHIC_DATA]" at bounding box center [798, 331] width 172 height 30
click at [0, 0] on input "[GEOGRAPHIC_DATA]" at bounding box center [0, 0] width 0 height 0
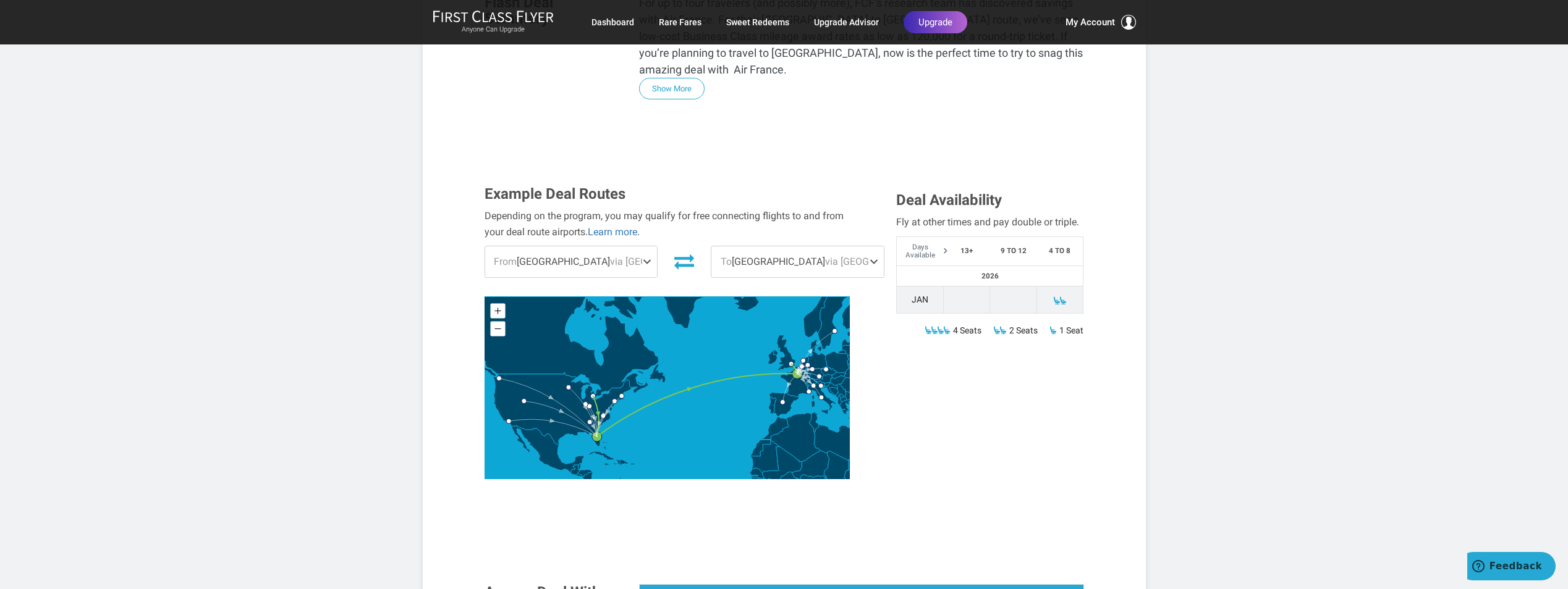
click at [869, 246] on span at bounding box center [876, 261] width 15 height 31
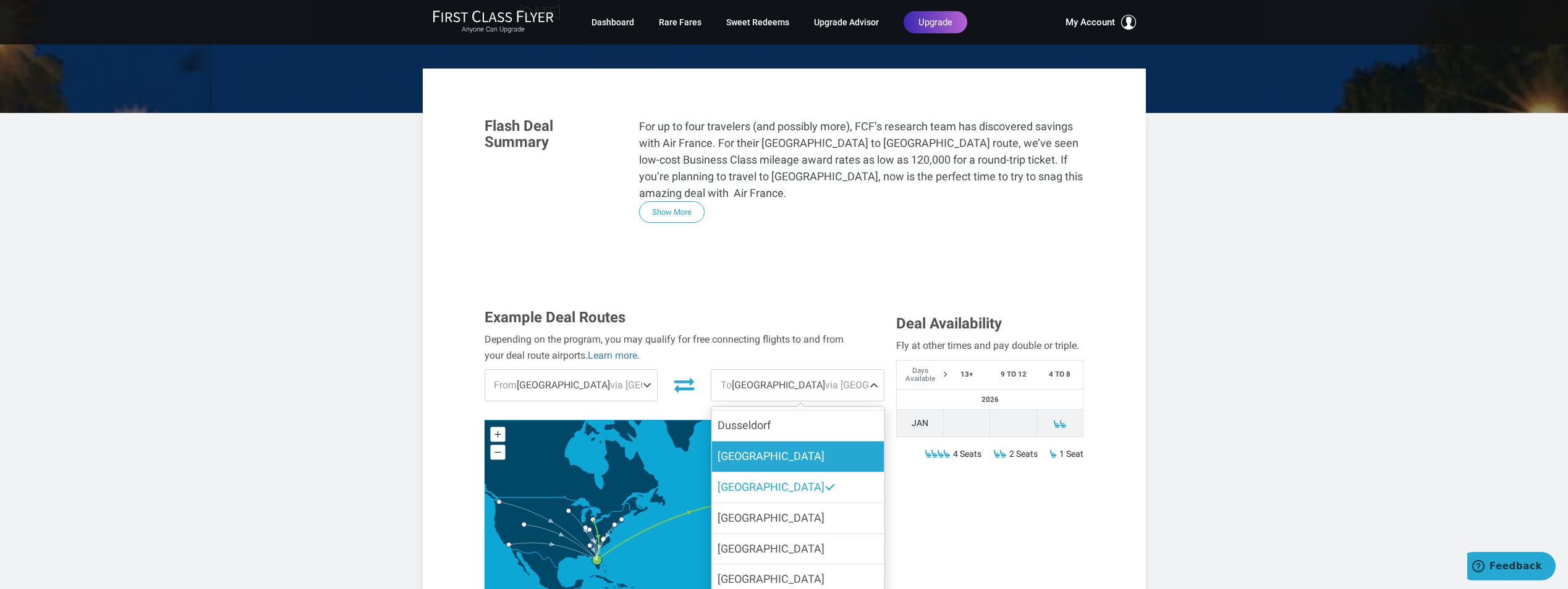
scroll to position [110, 0]
click at [770, 440] on label "Dusseldorf" at bounding box center [798, 455] width 172 height 30
click at [0, 0] on input "Dusseldorf" at bounding box center [0, 0] width 0 height 0
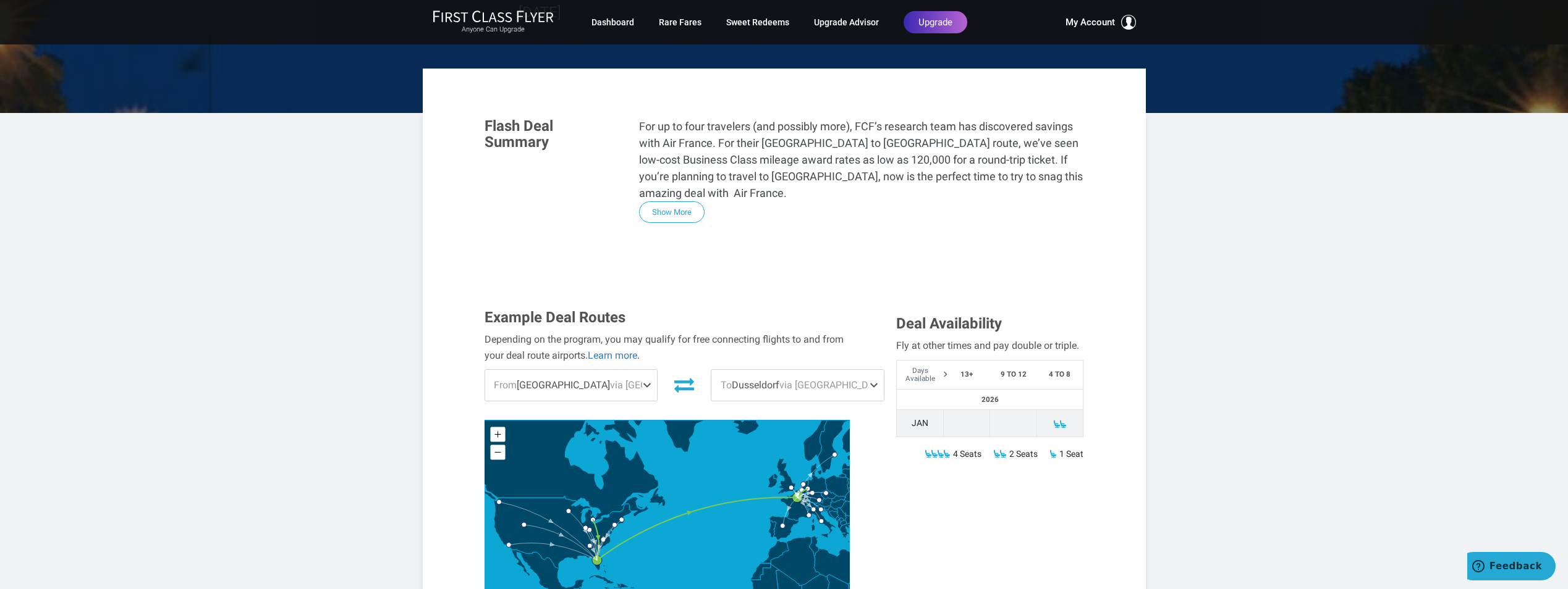
click at [869, 370] on span at bounding box center [876, 385] width 15 height 31
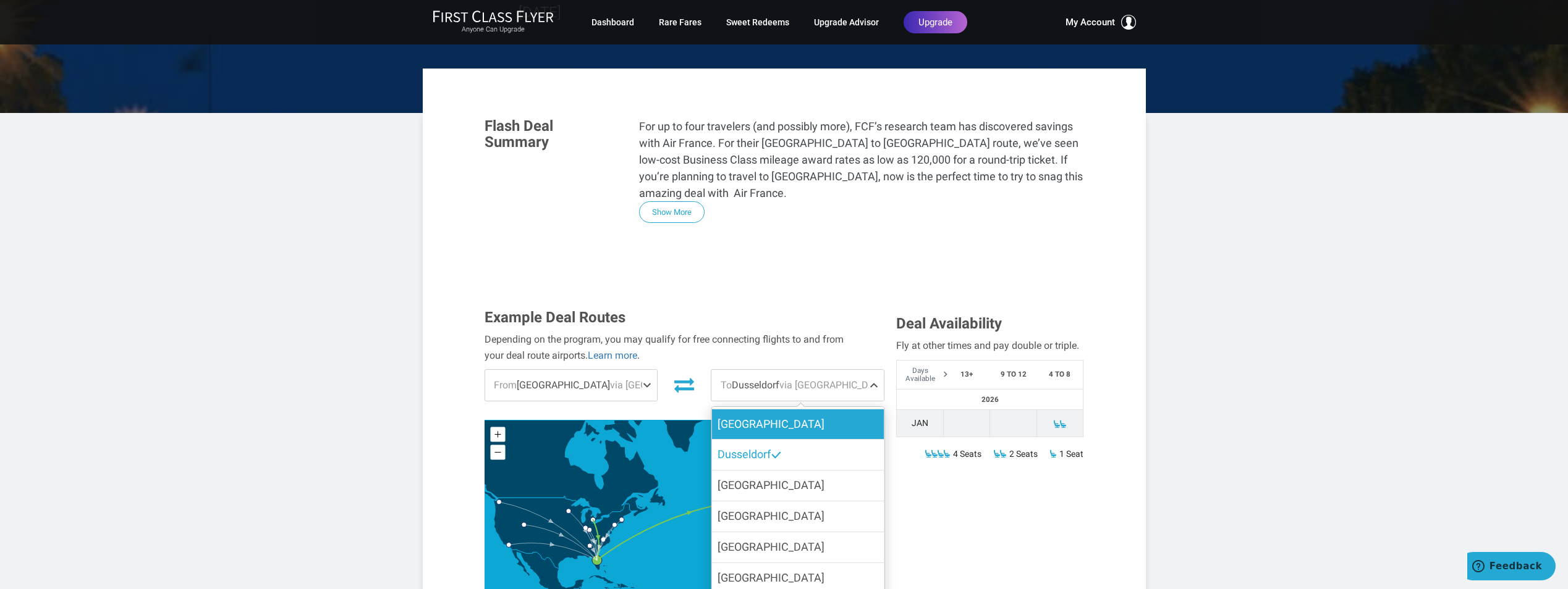
click at [773, 410] on label "[GEOGRAPHIC_DATA]" at bounding box center [798, 424] width 172 height 30
click at [0, 0] on input "[GEOGRAPHIC_DATA]" at bounding box center [0, 0] width 0 height 0
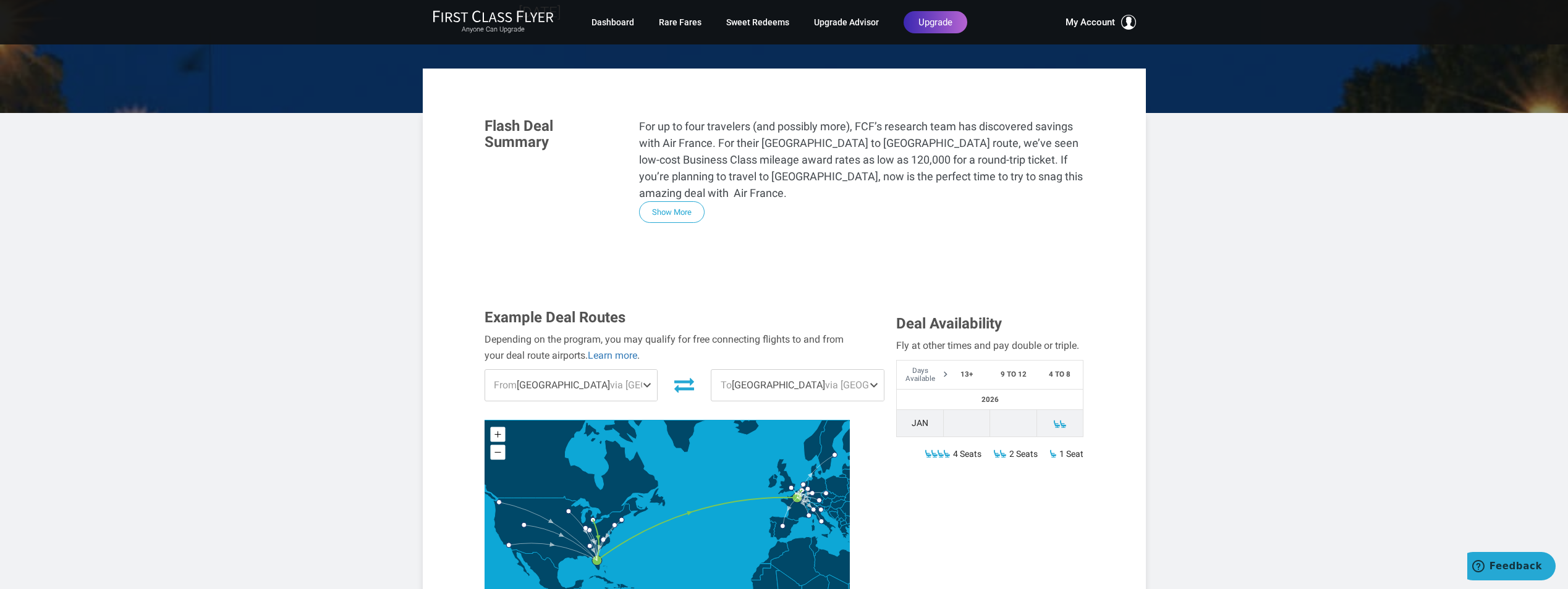
click at [869, 370] on span at bounding box center [876, 385] width 15 height 31
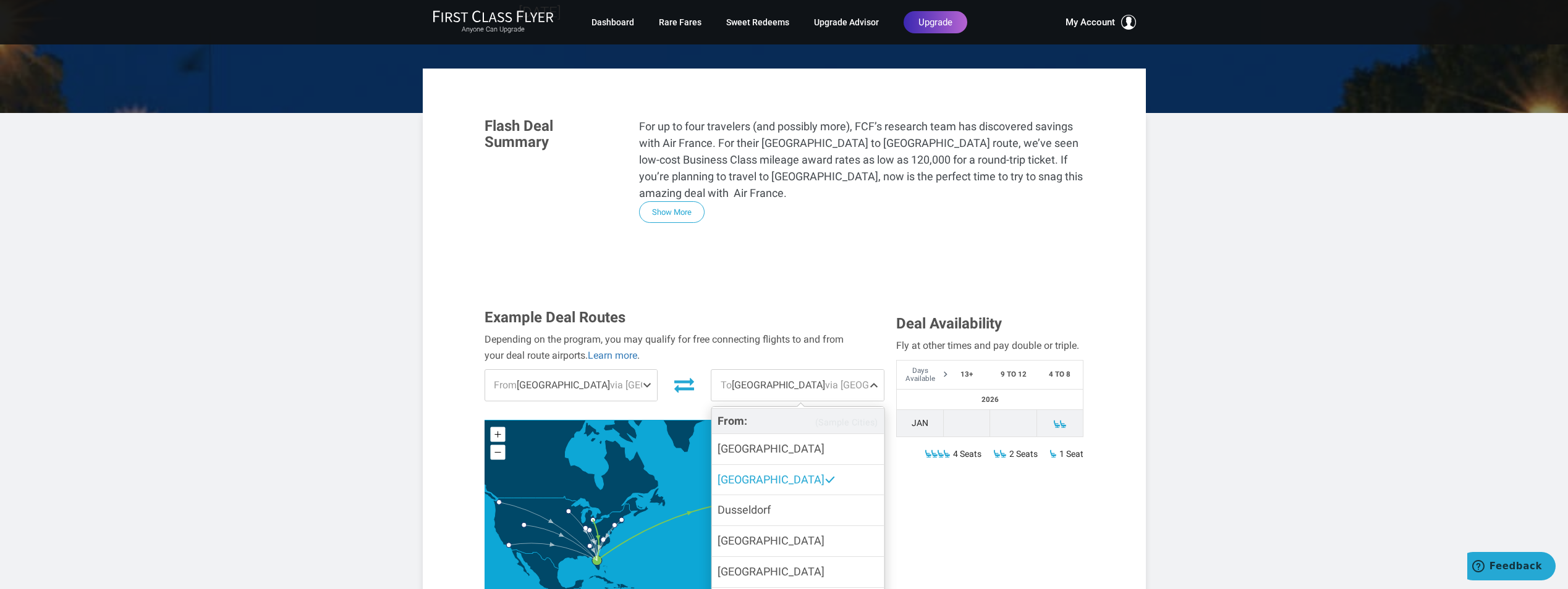
scroll to position [0, 0]
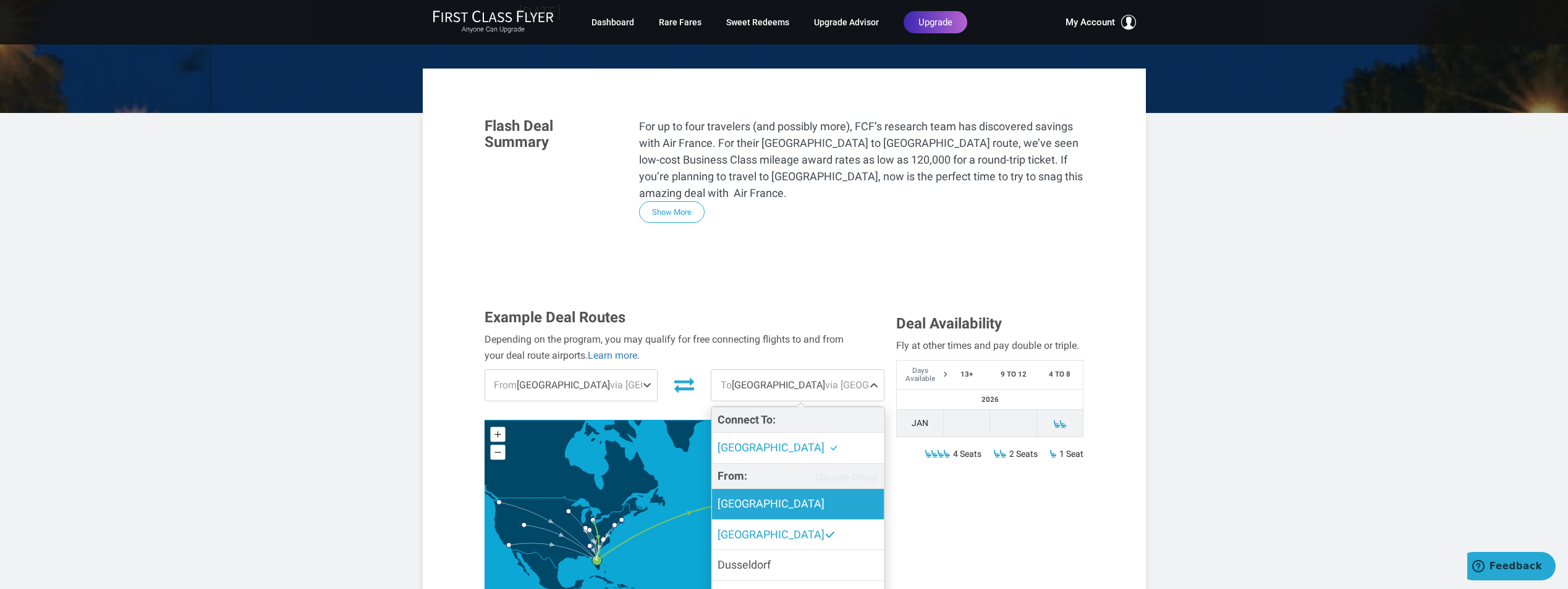
click at [768, 489] on label "[GEOGRAPHIC_DATA]" at bounding box center [798, 504] width 172 height 30
click at [0, 0] on input "[GEOGRAPHIC_DATA]" at bounding box center [0, 0] width 0 height 0
